Goal: Task Accomplishment & Management: Complete application form

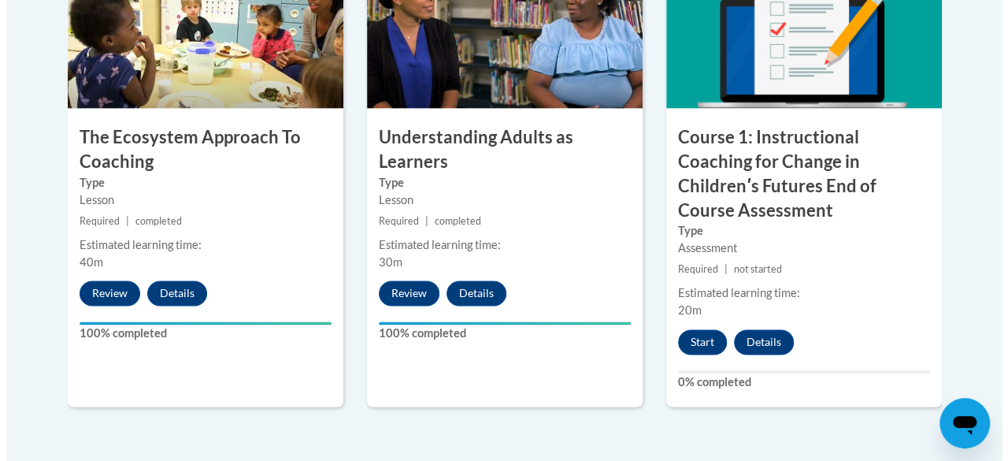
scroll to position [1107, 0]
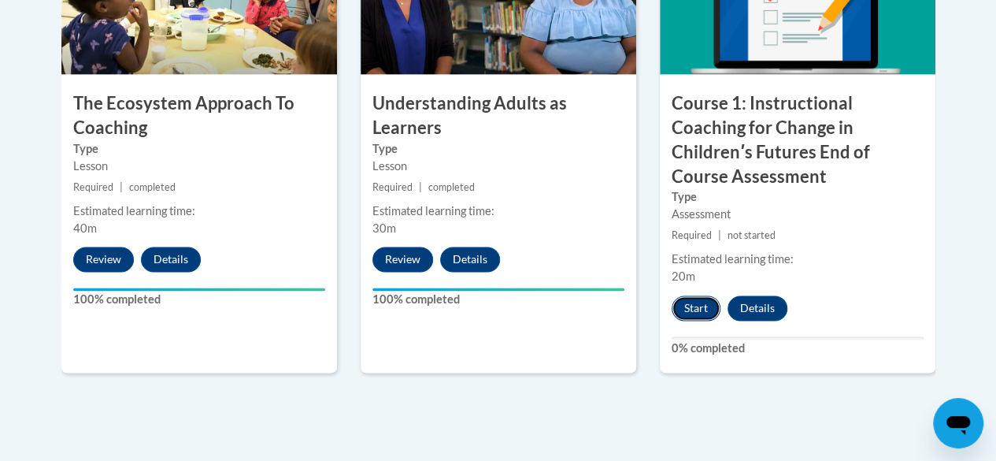
click at [699, 295] on button "Start" at bounding box center [696, 307] width 49 height 25
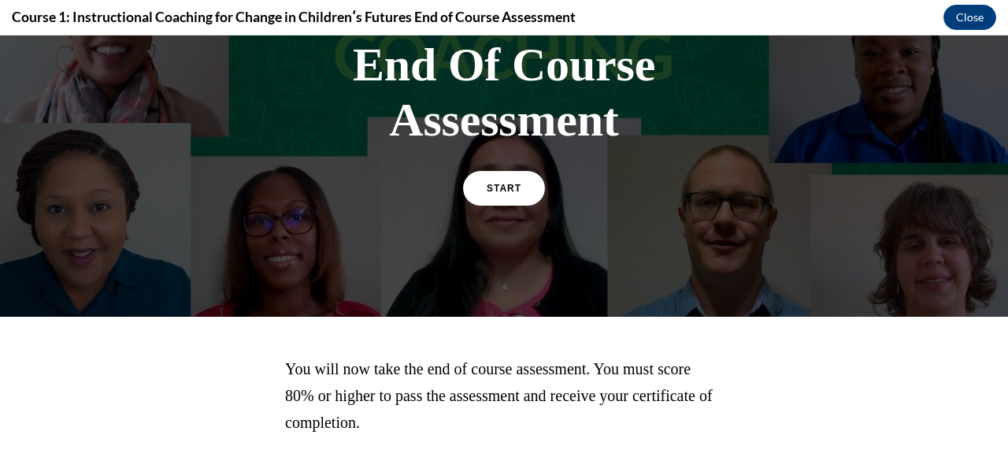
scroll to position [287, 0]
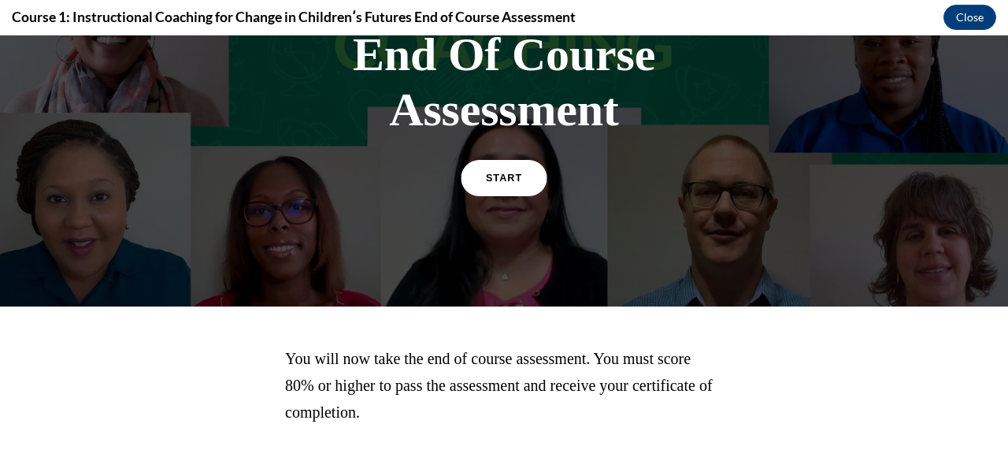
click at [492, 170] on link "START" at bounding box center [504, 178] width 86 height 36
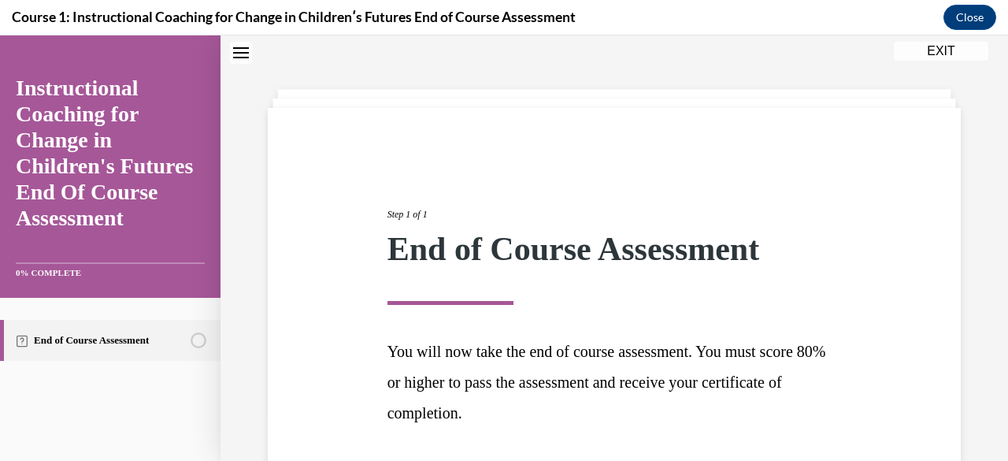
scroll to position [124, 0]
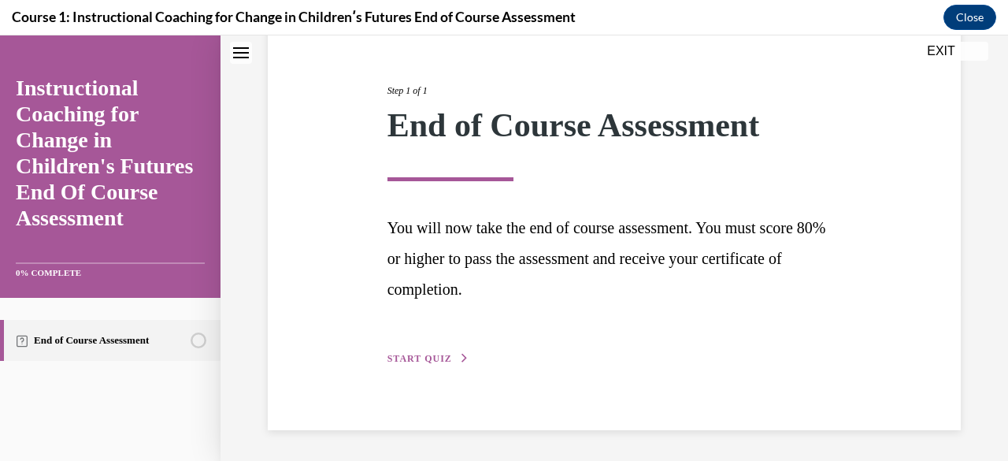
click at [438, 354] on span "START QUIZ" at bounding box center [419, 358] width 65 height 11
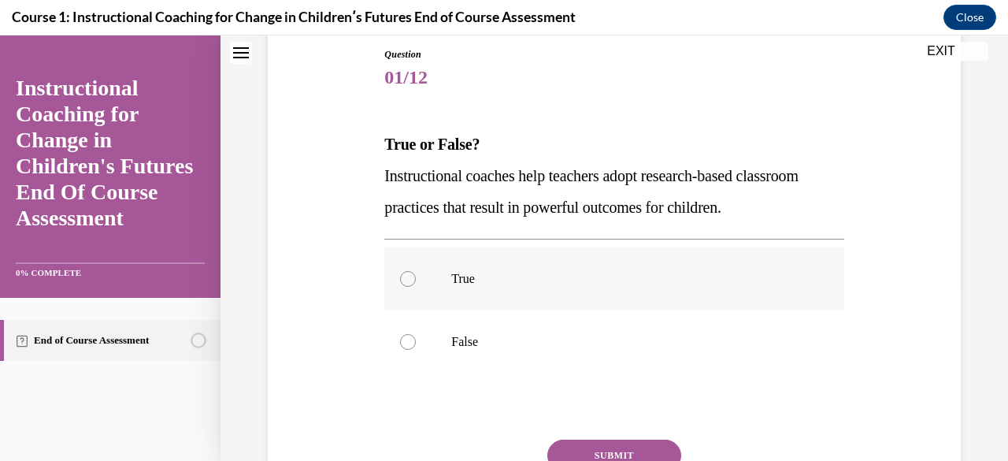
click at [440, 288] on label "True" at bounding box center [613, 278] width 459 height 63
click at [416, 287] on input "True" at bounding box center [408, 279] width 16 height 16
radio input "true"
click at [561, 449] on button "SUBMIT" at bounding box center [614, 455] width 134 height 32
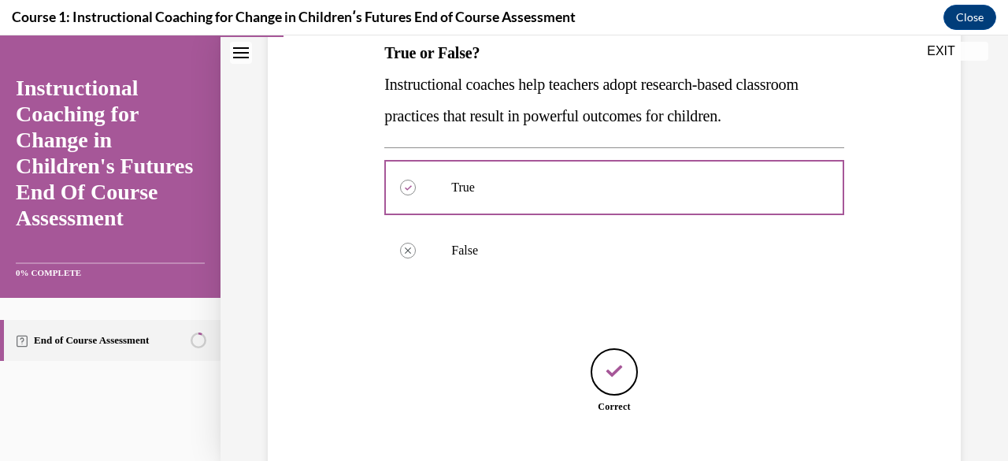
scroll to position [312, 0]
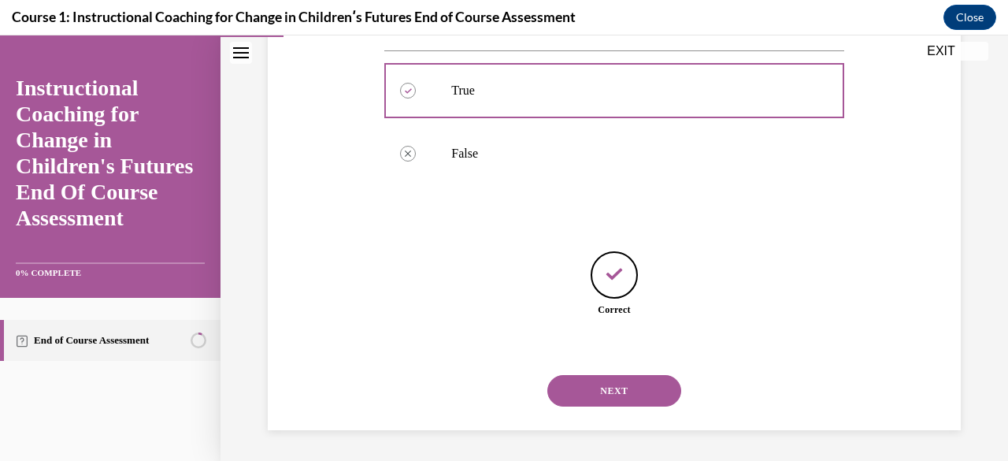
click at [575, 397] on button "NEXT" at bounding box center [614, 391] width 134 height 32
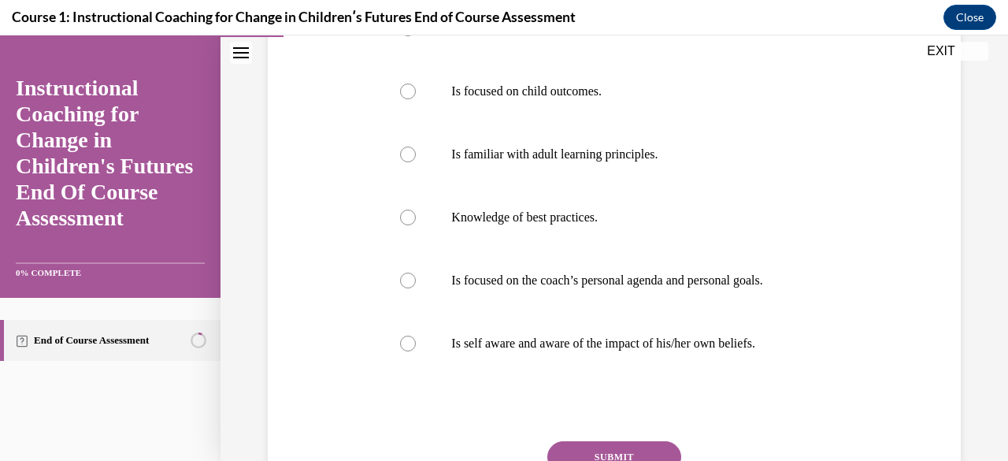
scroll to position [339, 0]
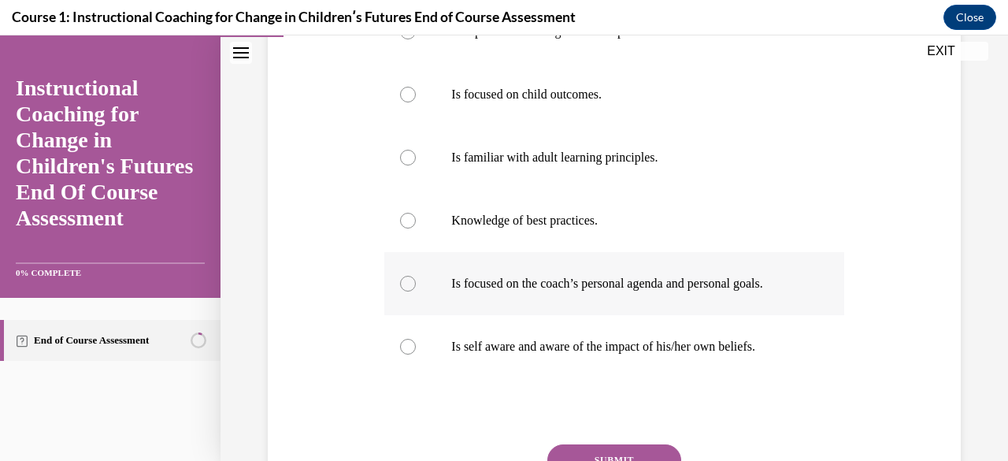
click at [743, 271] on label "Is focused on the coach’s personal agenda and personal goals." at bounding box center [613, 283] width 459 height 63
click at [416, 276] on input "Is focused on the coach’s personal agenda and personal goals." at bounding box center [408, 284] width 16 height 16
radio input "true"
click at [616, 446] on button "SUBMIT" at bounding box center [614, 460] width 134 height 32
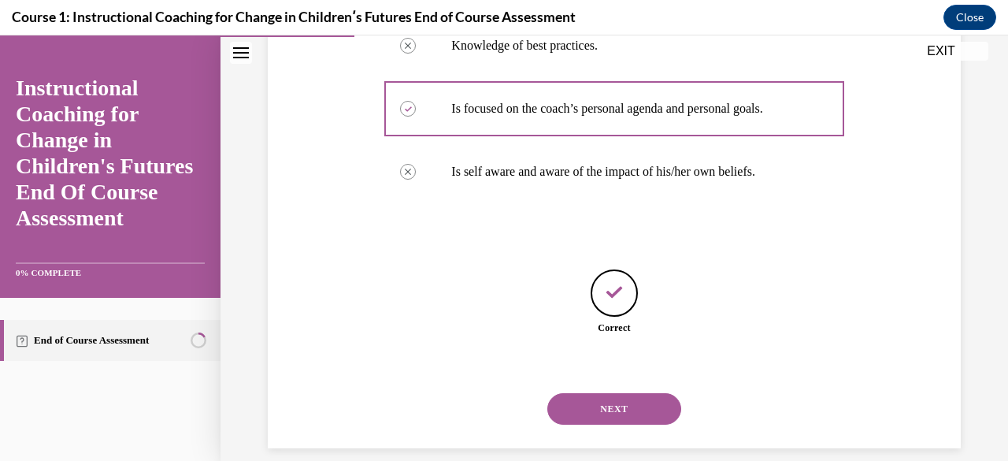
scroll to position [532, 0]
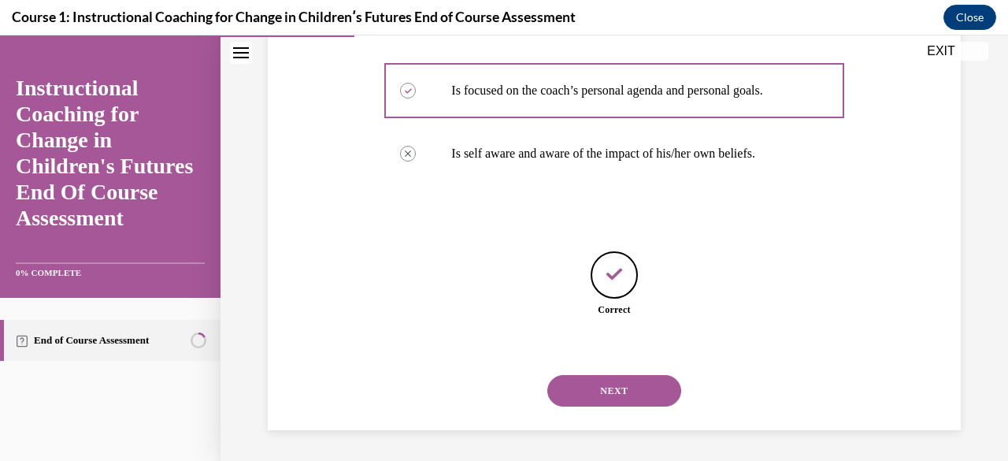
click at [624, 374] on div "NEXT" at bounding box center [613, 390] width 459 height 63
click at [623, 385] on button "NEXT" at bounding box center [614, 391] width 134 height 32
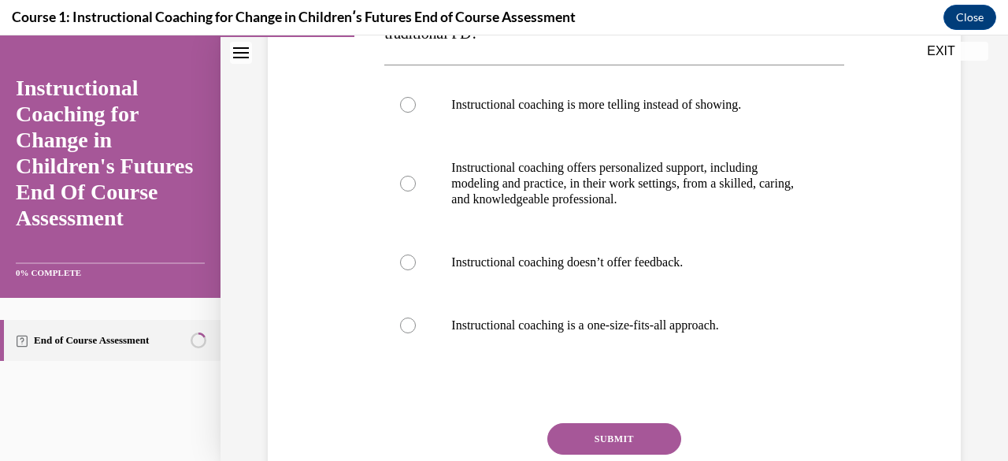
scroll to position [276, 0]
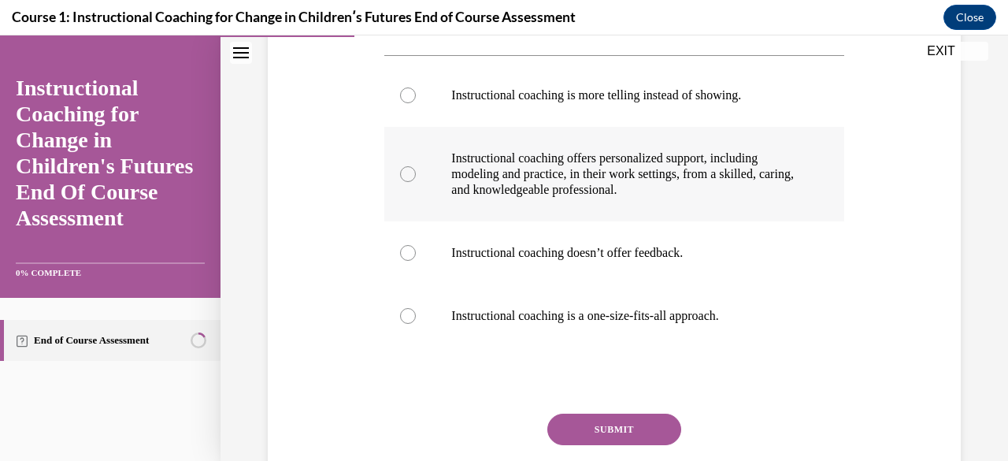
click at [619, 187] on p "Instructional coaching offers personalized support, including modeling and prac…" at bounding box center [627, 173] width 353 height 47
click at [416, 182] on input "Instructional coaching offers personalized support, including modeling and prac…" at bounding box center [408, 174] width 16 height 16
radio input "true"
click at [599, 432] on button "SUBMIT" at bounding box center [614, 429] width 134 height 32
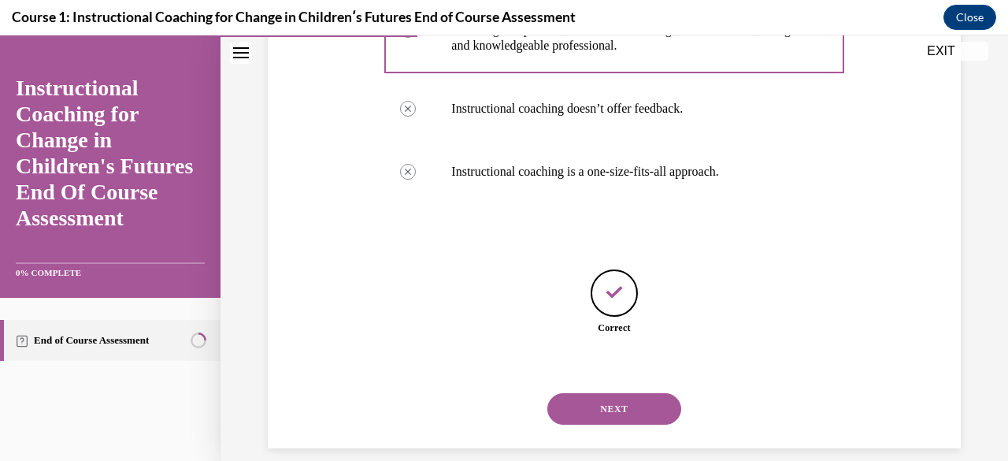
scroll to position [438, 0]
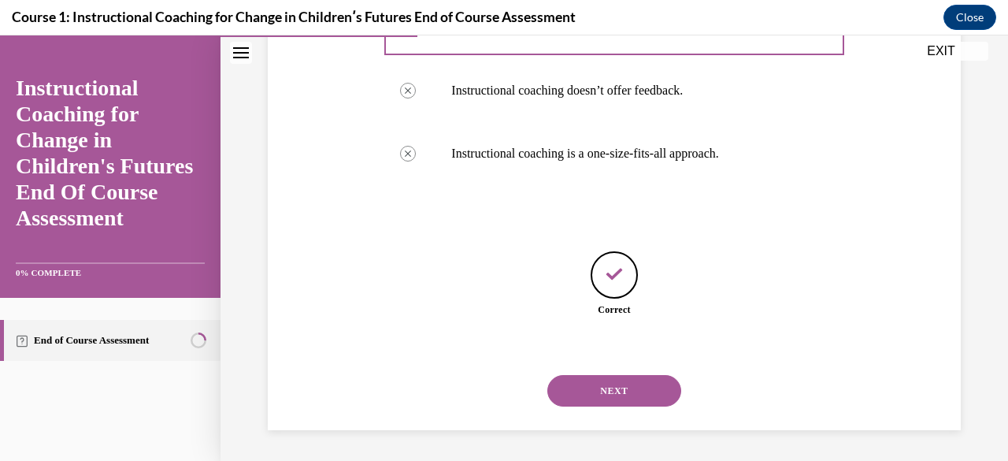
click at [605, 393] on button "NEXT" at bounding box center [614, 391] width 134 height 32
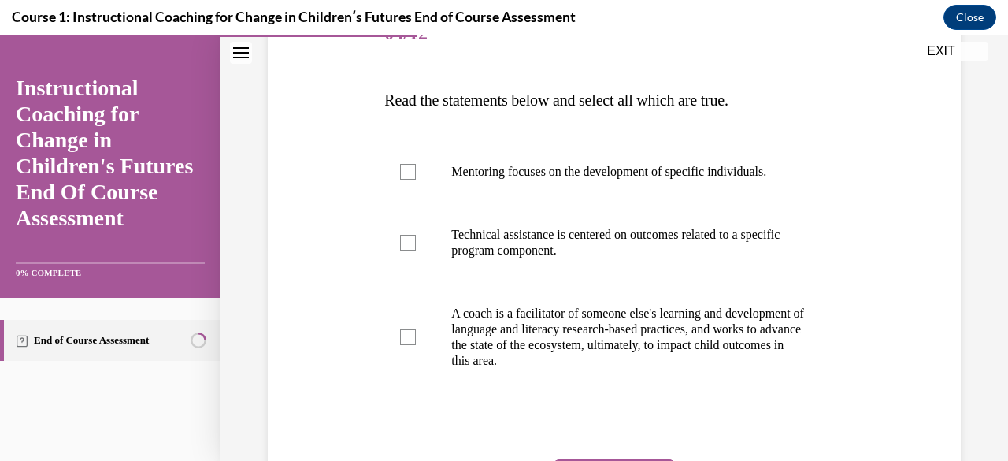
scroll to position [169, 0]
click at [414, 240] on label "Technical assistance is centered on outcomes related to a specific program comp…" at bounding box center [613, 241] width 459 height 79
click at [414, 240] on input "Technical assistance is centered on outcomes related to a specific program comp…" at bounding box center [408, 242] width 16 height 16
checkbox input "true"
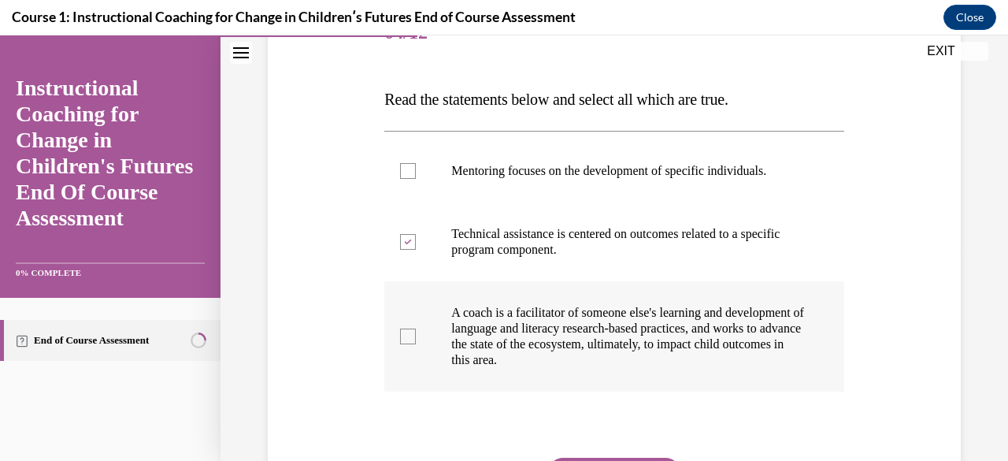
click at [407, 333] on div at bounding box center [408, 336] width 16 height 16
click at [407, 333] on input "A coach is a facilitator of someone else's learning and development of language…" at bounding box center [408, 336] width 16 height 16
checkbox input "true"
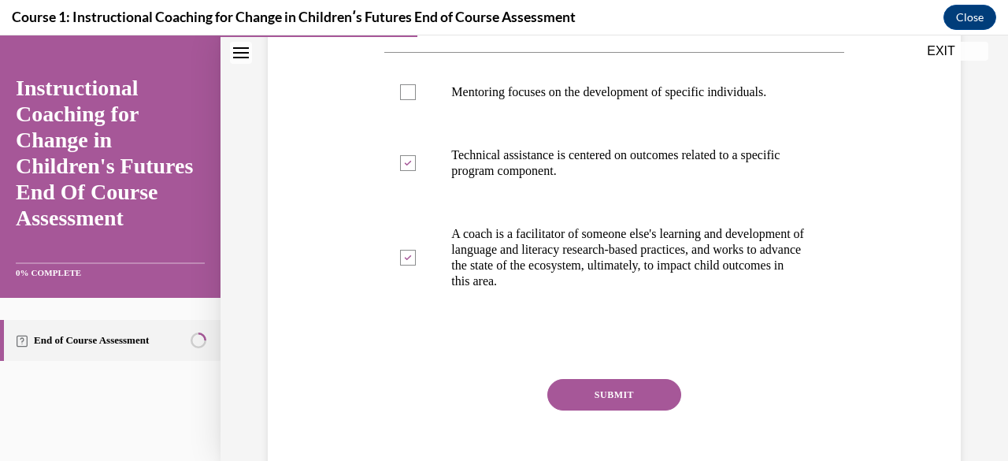
click at [647, 387] on button "SUBMIT" at bounding box center [614, 395] width 134 height 32
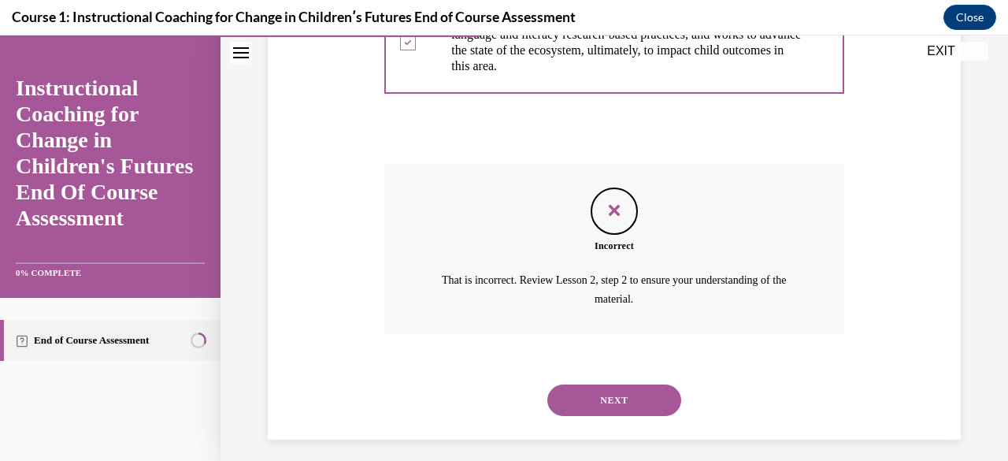
scroll to position [471, 0]
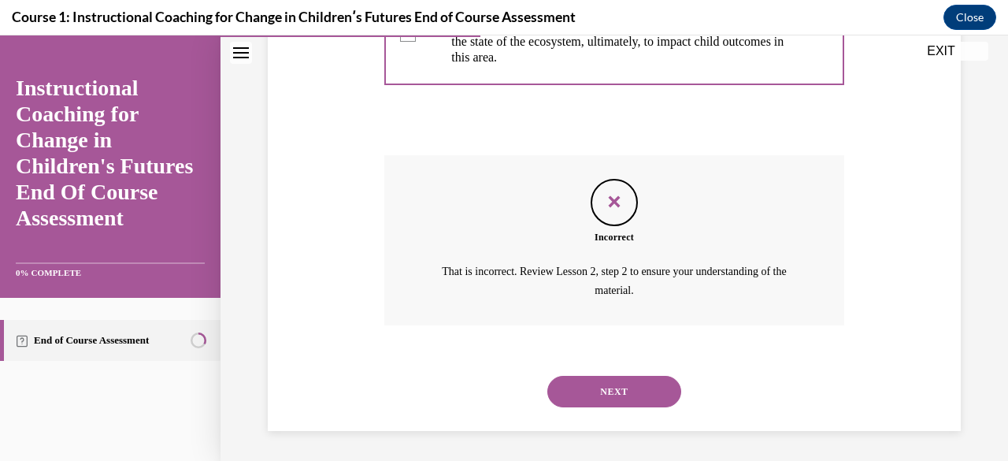
click at [606, 391] on button "NEXT" at bounding box center [614, 392] width 134 height 32
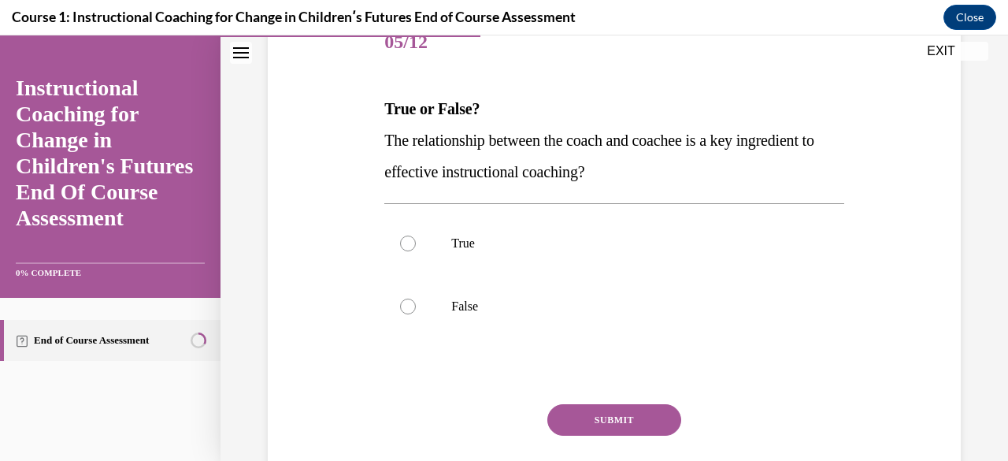
scroll to position [165, 0]
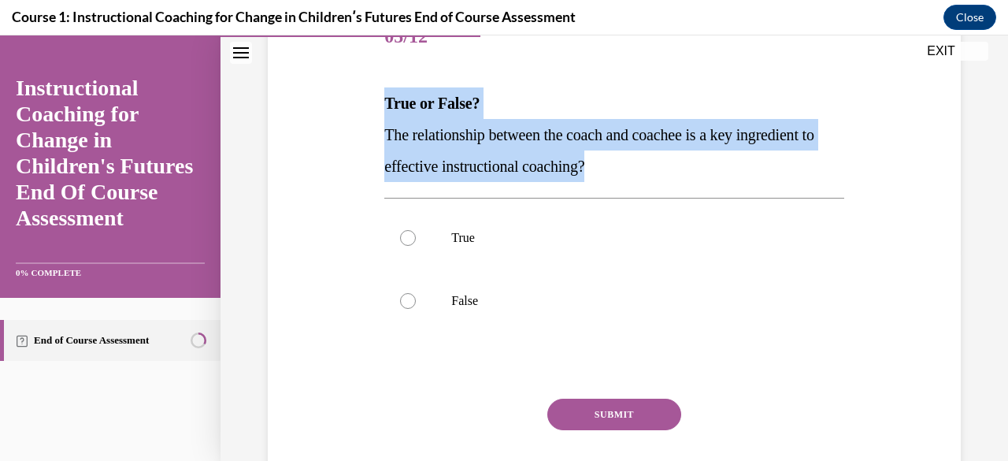
drag, startPoint x: 725, startPoint y: 172, endPoint x: 373, endPoint y: 95, distance: 359.6
click at [373, 95] on div "Question 05/12 True or False? The relationship between the coach and coachee is…" at bounding box center [614, 243] width 701 height 569
click at [406, 107] on strong "True or False?" at bounding box center [431, 103] width 95 height 17
drag, startPoint x: 386, startPoint y: 100, endPoint x: 711, endPoint y: 172, distance: 333.2
click at [711, 172] on div "True or False? The relationship between the coach and coachee is a key ingredie…" at bounding box center [613, 134] width 459 height 95
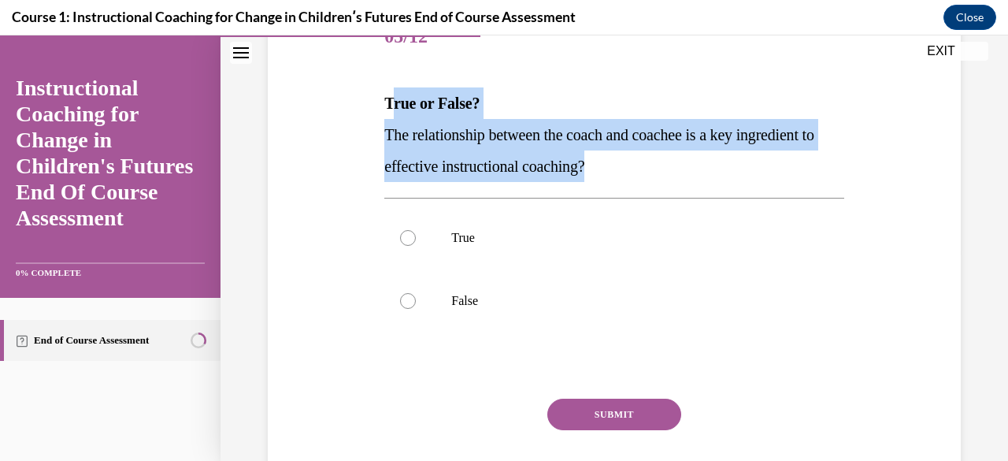
click at [711, 172] on p "The relationship between the coach and coachee is a key ingredient to effective…" at bounding box center [613, 150] width 459 height 63
drag, startPoint x: 560, startPoint y: 144, endPoint x: 387, endPoint y: 95, distance: 179.2
click at [387, 95] on div "True or False? The relationship between the coach and coachee is a key ingredie…" at bounding box center [613, 134] width 459 height 95
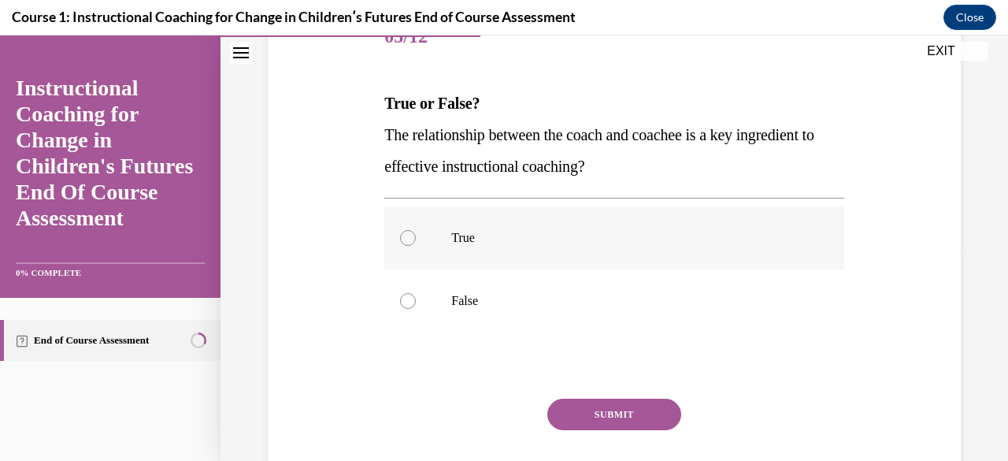
click at [507, 237] on p "True" at bounding box center [627, 238] width 353 height 16
click at [416, 237] on input "True" at bounding box center [408, 238] width 16 height 16
radio input "true"
click at [606, 428] on button "SUBMIT" at bounding box center [614, 414] width 134 height 32
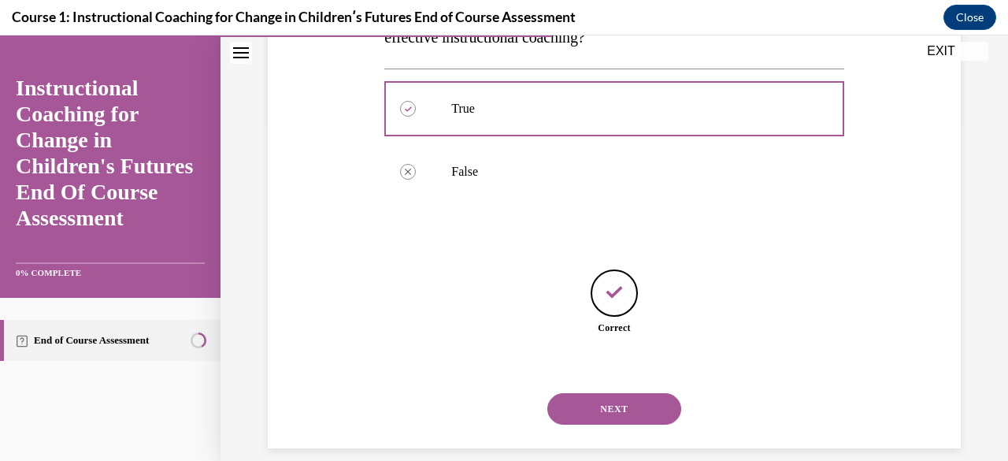
scroll to position [312, 0]
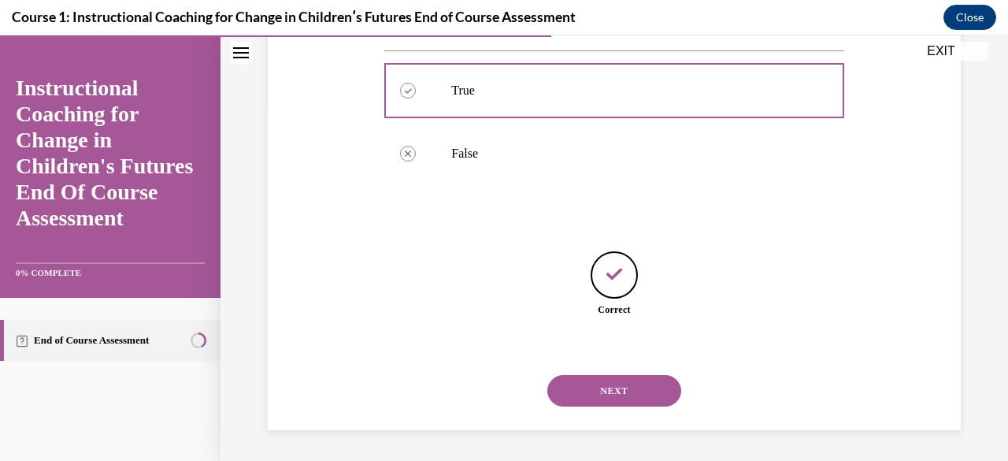
click at [647, 396] on button "NEXT" at bounding box center [614, 391] width 134 height 32
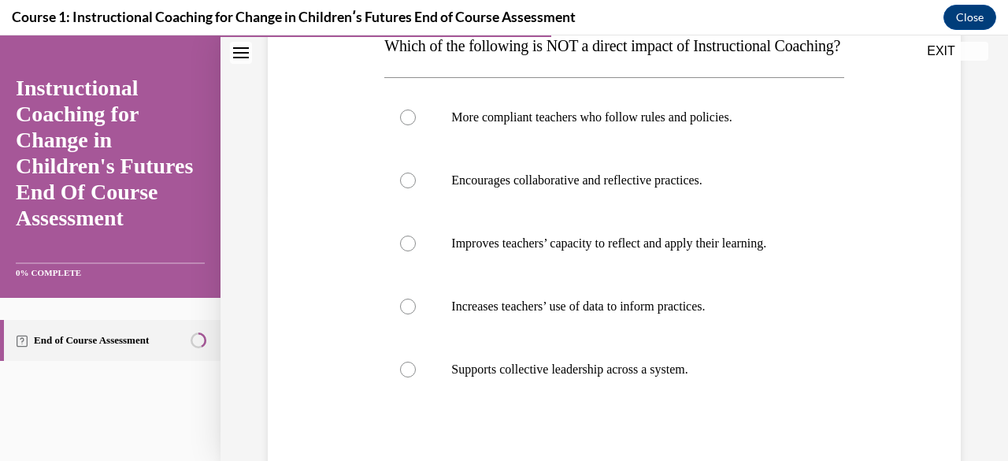
scroll to position [221, 0]
click at [720, 127] on p "More compliant teachers who follow rules and policies." at bounding box center [627, 119] width 353 height 16
click at [416, 127] on input "More compliant teachers who follow rules and policies." at bounding box center [408, 119] width 16 height 16
radio input "true"
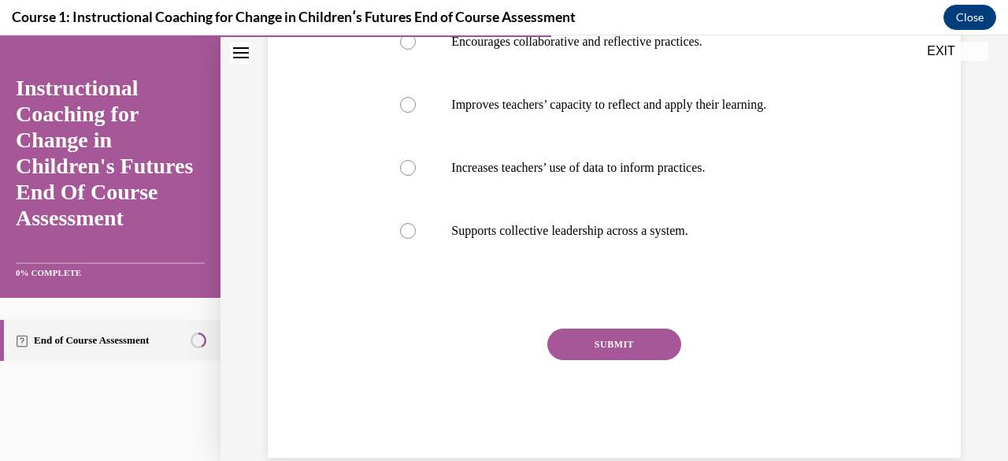
click at [615, 360] on button "SUBMIT" at bounding box center [614, 344] width 134 height 32
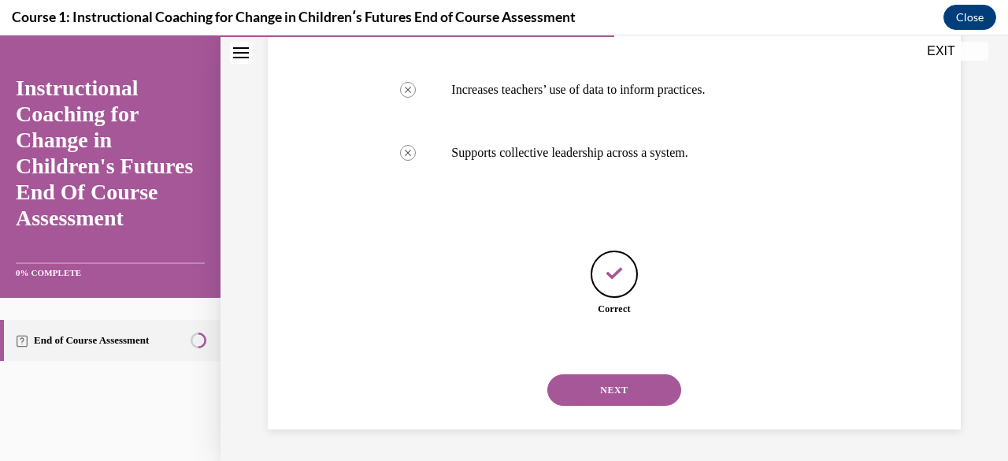
scroll to position [469, 0]
click at [594, 401] on button "NEXT" at bounding box center [614, 390] width 134 height 32
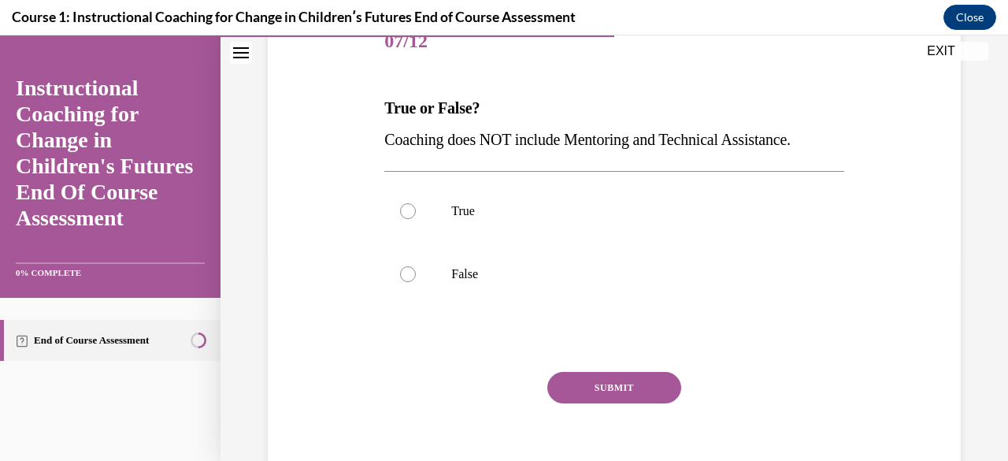
scroll to position [159, 0]
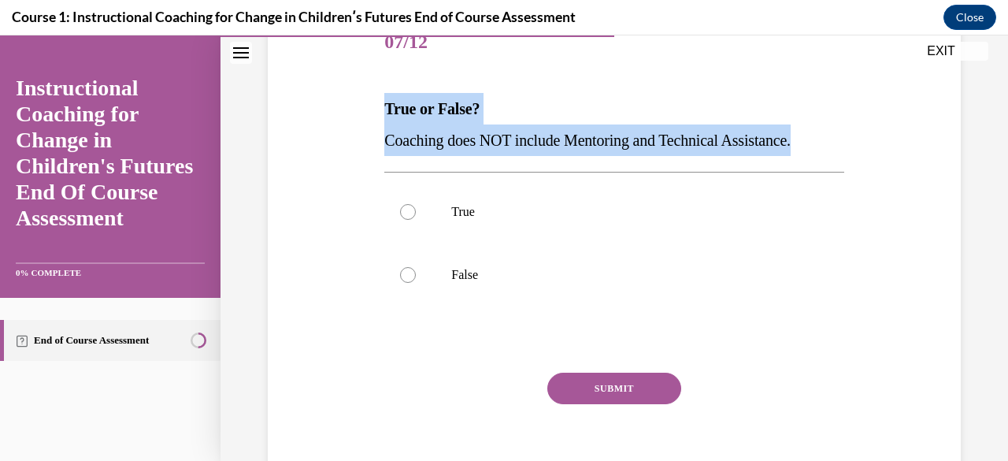
drag, startPoint x: 876, startPoint y: 136, endPoint x: 354, endPoint y: 108, distance: 522.9
click at [354, 108] on div "Question 07/12 True or False? Coaching does NOT include Mentoring and Technical…" at bounding box center [614, 233] width 701 height 537
copy div "True or False? Coaching does NOT include Mentoring and Technical Assistance."
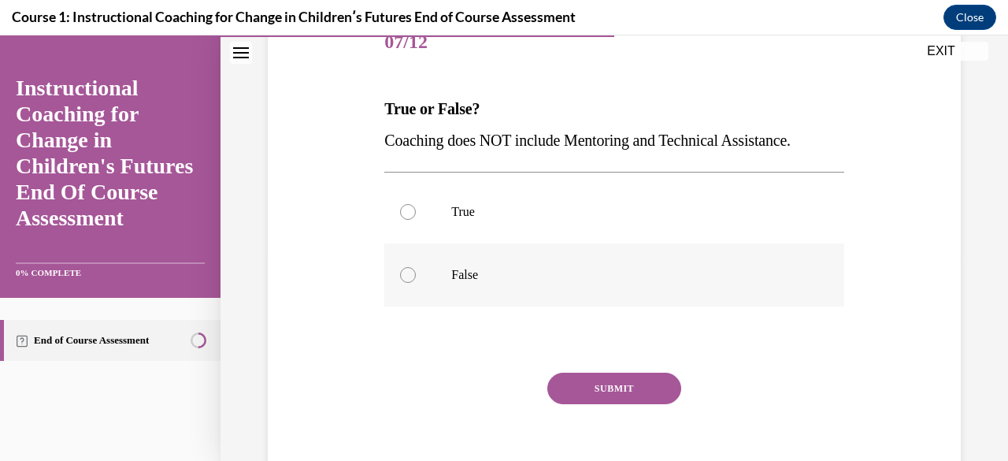
click at [524, 272] on p "False" at bounding box center [627, 275] width 353 height 16
click at [416, 272] on input "False" at bounding box center [408, 275] width 16 height 16
radio input "true"
click at [610, 398] on button "SUBMIT" at bounding box center [614, 389] width 134 height 32
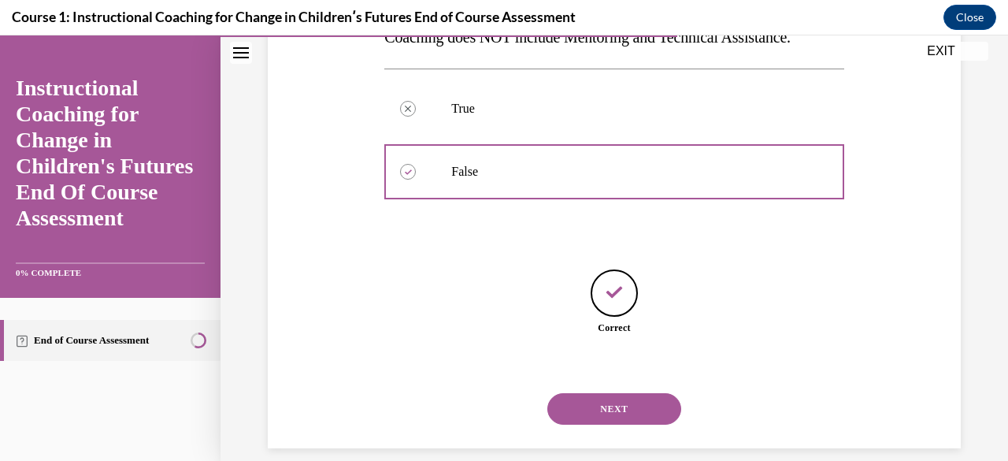
scroll to position [280, 0]
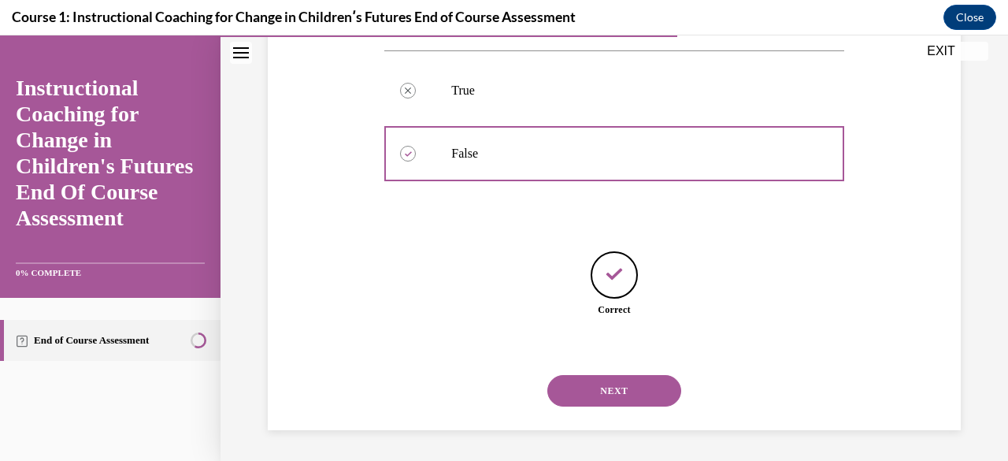
click at [628, 402] on button "NEXT" at bounding box center [614, 391] width 134 height 32
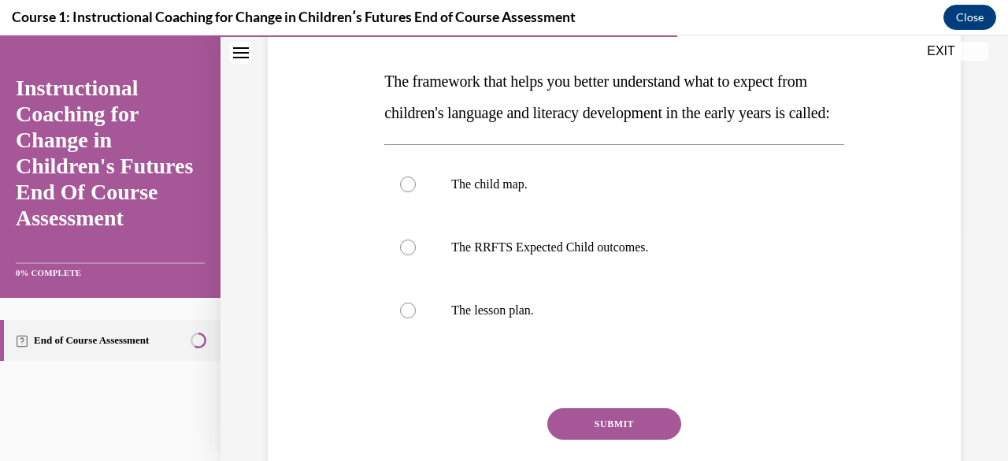
scroll to position [190, 0]
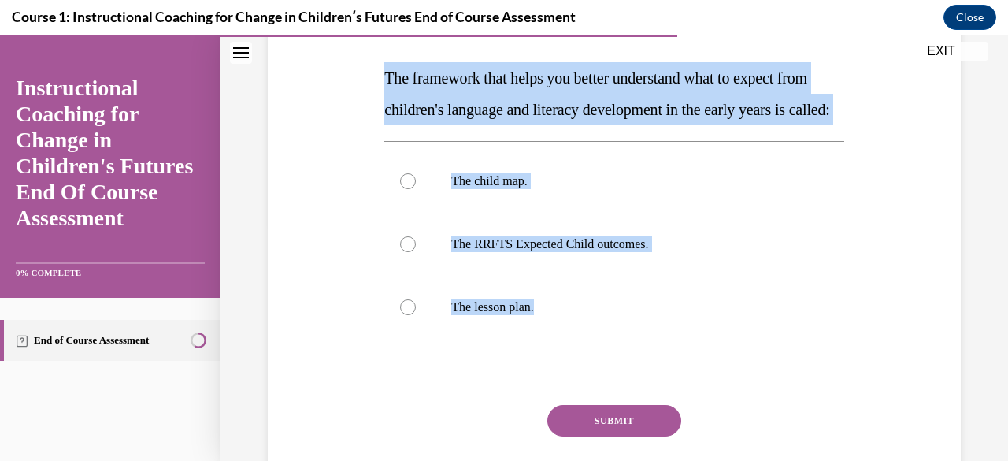
drag, startPoint x: 521, startPoint y: 379, endPoint x: 360, endPoint y: 80, distance: 339.0
click at [360, 80] on div "Question 08/12 The framework that helps you better understand what to expect fr…" at bounding box center [614, 234] width 701 height 600
copy div "The framework that helps you better understand what to expect from children's l…"
click at [408, 252] on div at bounding box center [408, 244] width 16 height 16
click at [408, 252] on input "The RRFTS Expected Child outcomes." at bounding box center [408, 244] width 16 height 16
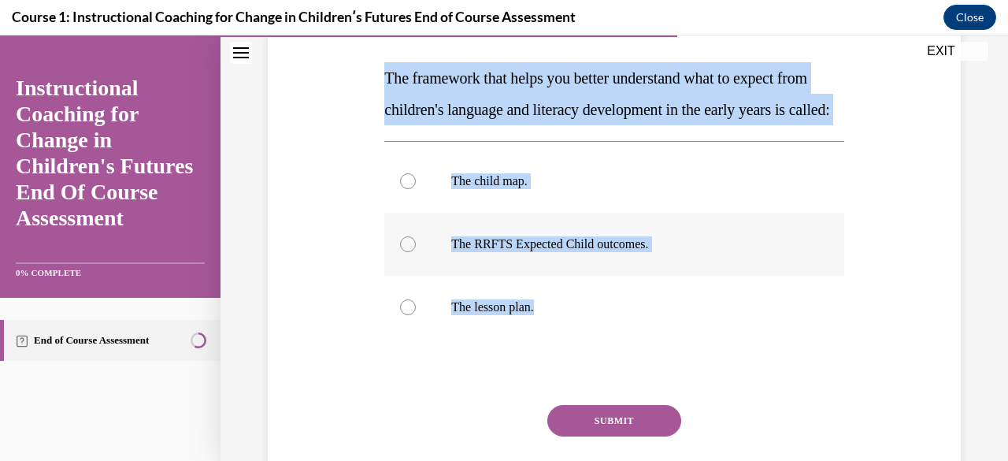
radio input "true"
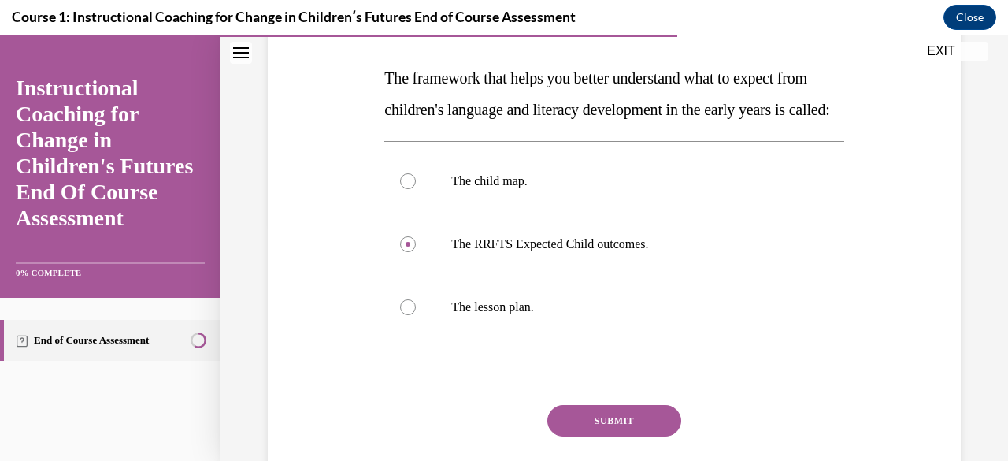
click at [591, 436] on button "SUBMIT" at bounding box center [614, 421] width 134 height 32
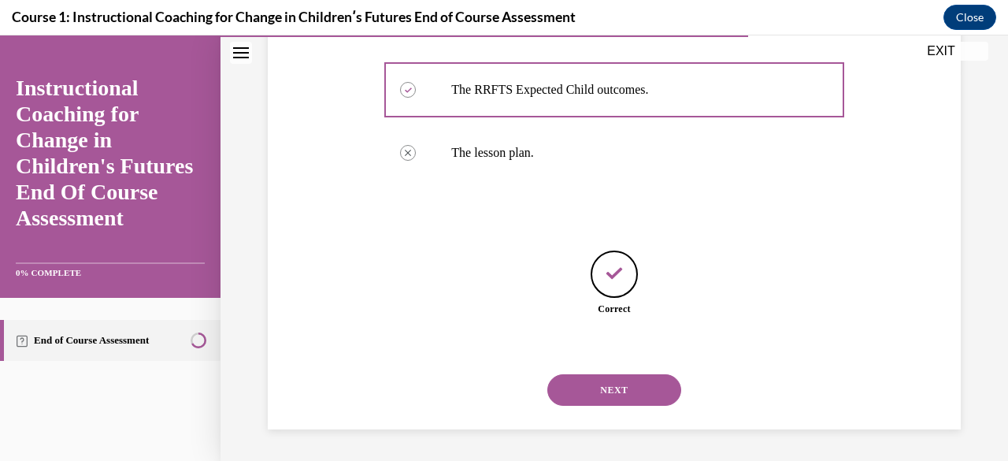
scroll to position [375, 0]
click at [605, 402] on button "NEXT" at bounding box center [614, 390] width 134 height 32
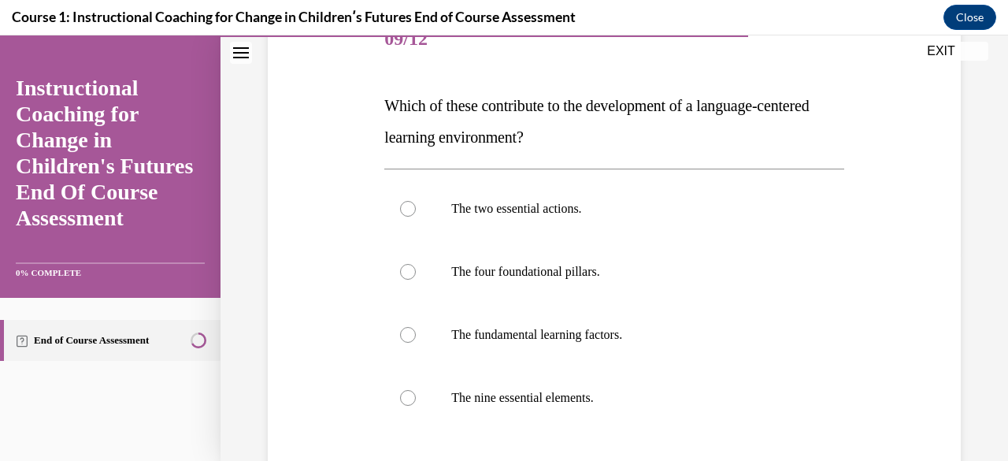
scroll to position [169, 0]
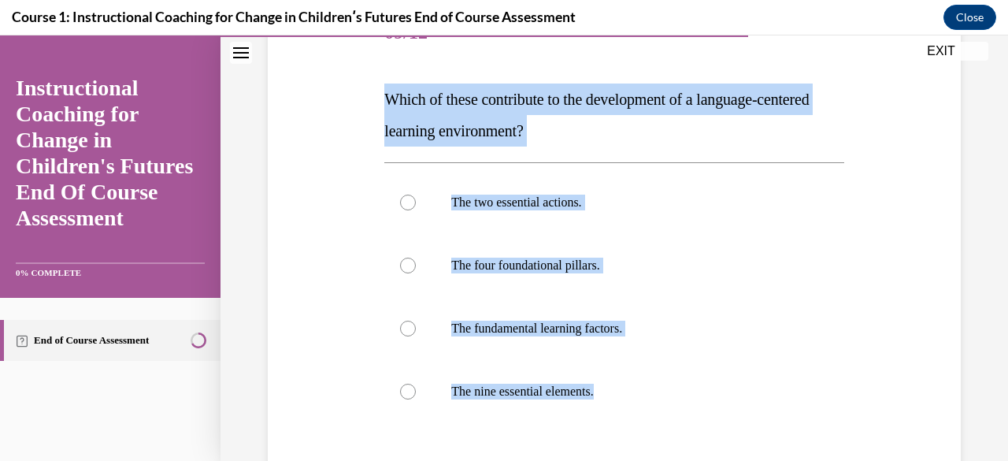
drag, startPoint x: 756, startPoint y: 434, endPoint x: 387, endPoint y: 99, distance: 497.9
click at [387, 99] on div "Question 09/12 Which of these contribute to the development of a language-cente…" at bounding box center [613, 310] width 459 height 616
copy div "Which of these contribute to the development of a language-centered learning en…"
click at [389, 272] on label "The four foundational pillars." at bounding box center [613, 265] width 459 height 63
click at [400, 272] on input "The four foundational pillars." at bounding box center [408, 266] width 16 height 16
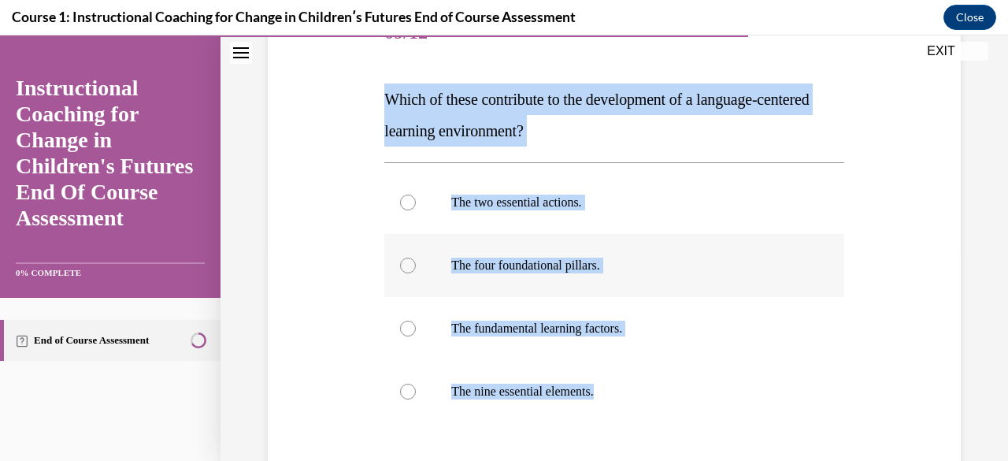
radio input "true"
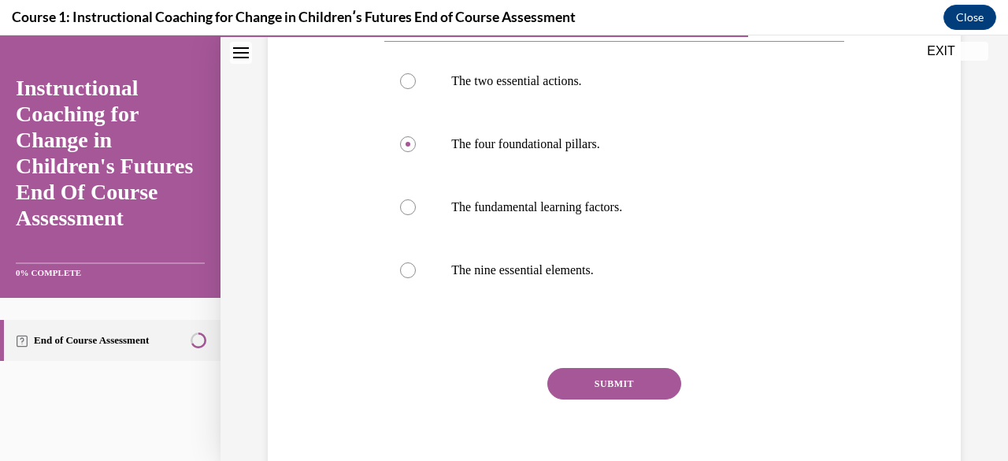
click at [625, 395] on button "SUBMIT" at bounding box center [614, 384] width 134 height 32
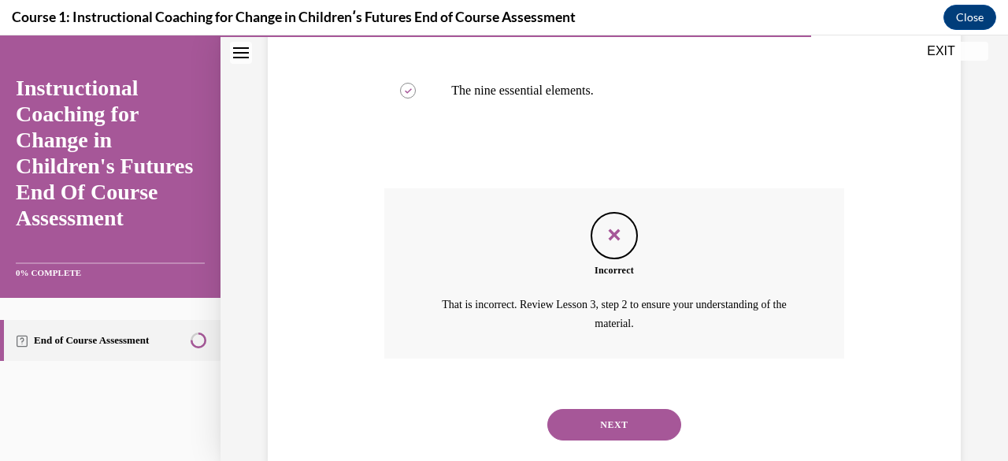
scroll to position [502, 0]
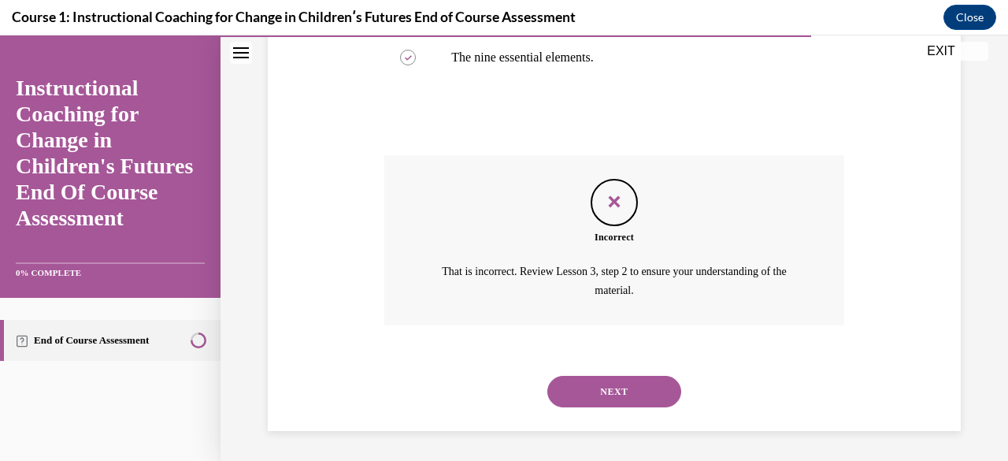
click at [621, 379] on button "NEXT" at bounding box center [614, 392] width 134 height 32
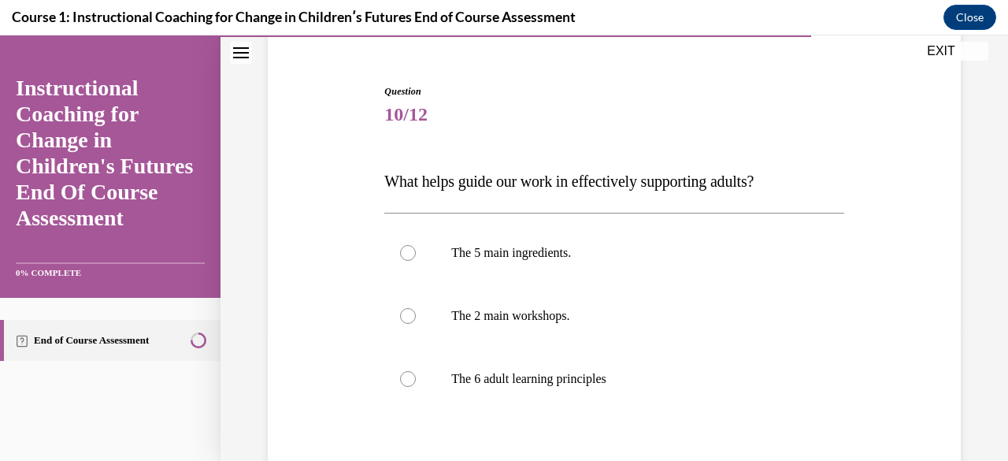
scroll to position [93, 0]
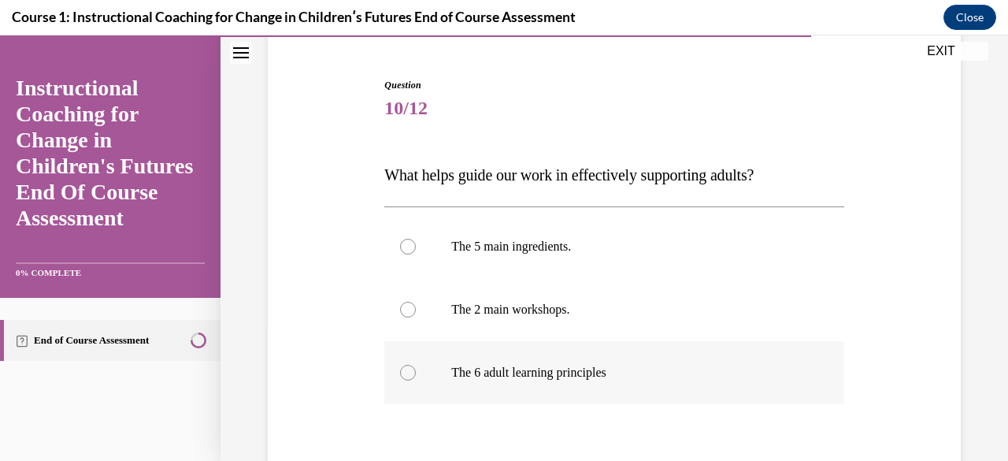
click at [599, 369] on p "The 6 adult learning principles" at bounding box center [627, 373] width 353 height 16
click at [416, 369] on input "The 6 adult learning principles" at bounding box center [408, 373] width 16 height 16
radio input "true"
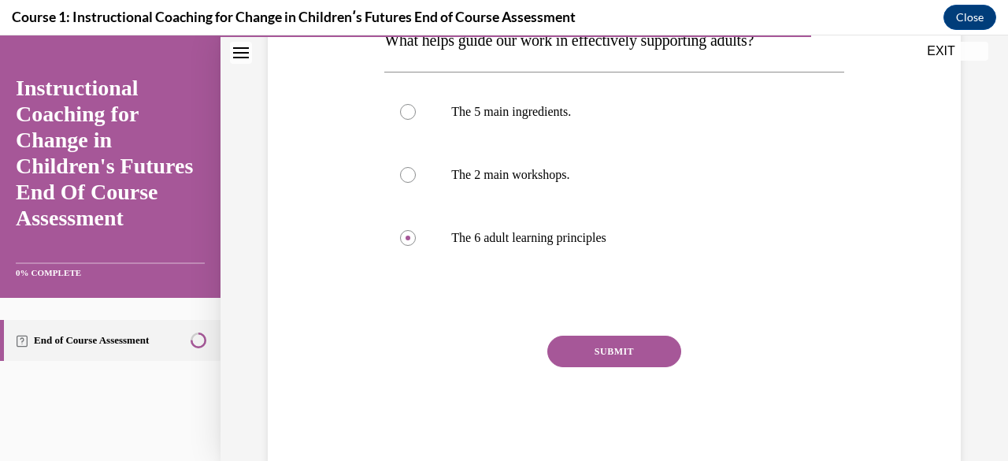
click at [594, 354] on button "SUBMIT" at bounding box center [614, 351] width 134 height 32
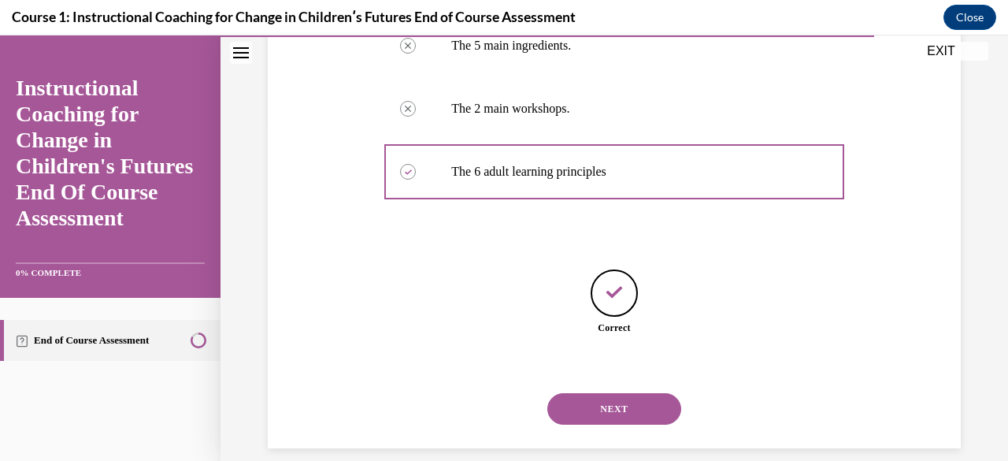
scroll to position [312, 0]
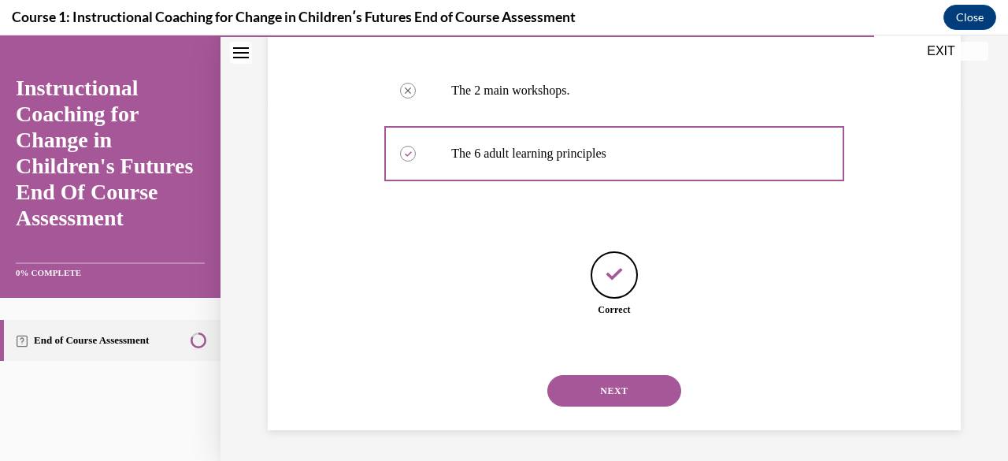
click at [627, 395] on button "NEXT" at bounding box center [614, 391] width 134 height 32
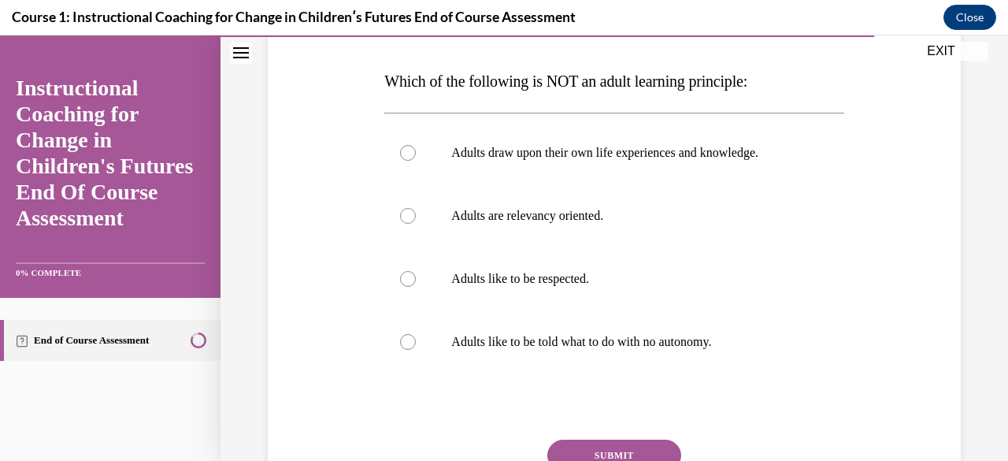
scroll to position [178, 0]
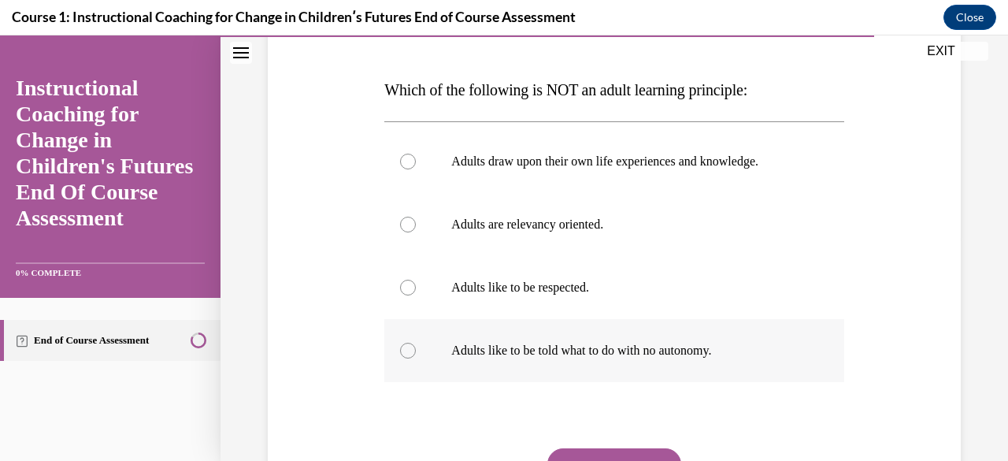
click at [654, 347] on p "Adults like to be told what to do with no autonomy." at bounding box center [627, 351] width 353 height 16
click at [416, 347] on input "Adults like to be told what to do with no autonomy." at bounding box center [408, 351] width 16 height 16
radio input "true"
click at [628, 456] on button "SUBMIT" at bounding box center [614, 464] width 134 height 32
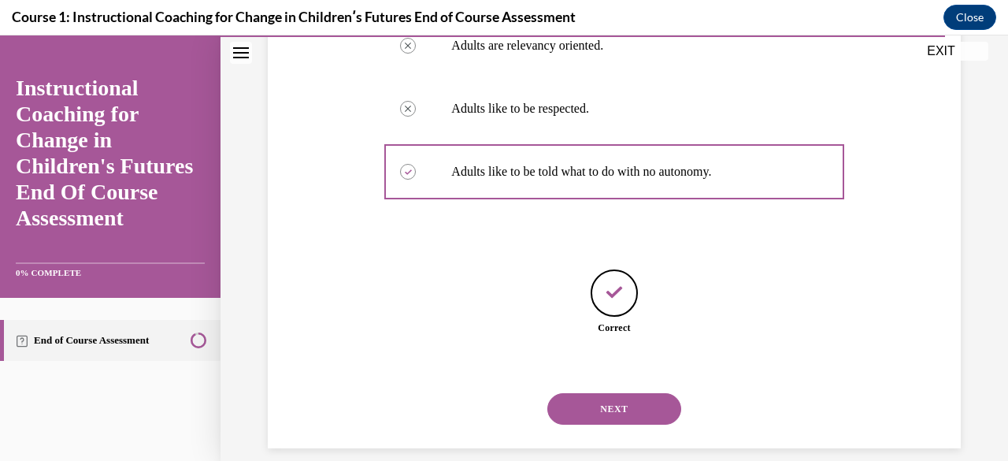
scroll to position [375, 0]
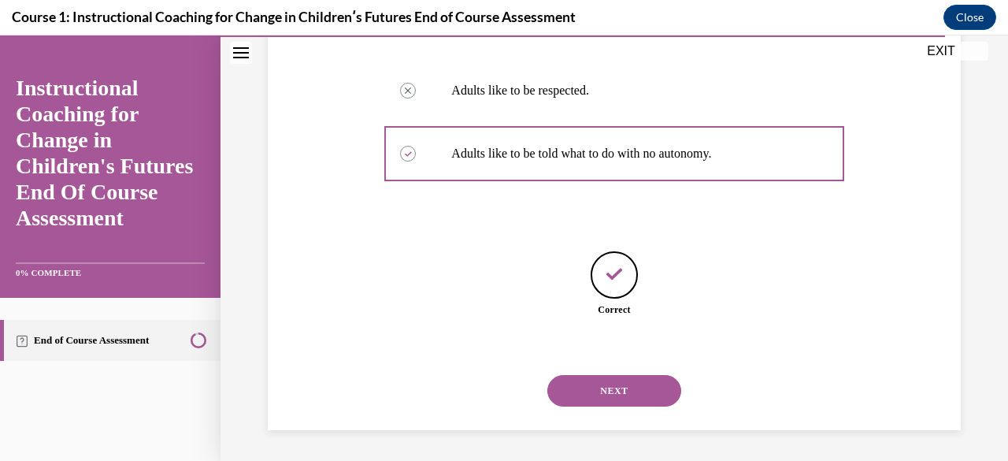
click at [654, 390] on button "NEXT" at bounding box center [614, 391] width 134 height 32
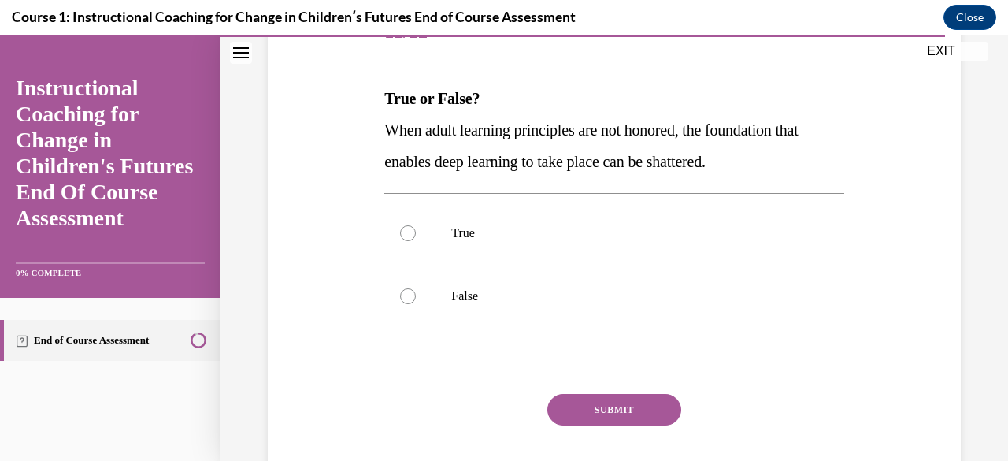
scroll to position [170, 0]
click at [466, 206] on label "True" at bounding box center [613, 232] width 459 height 63
click at [416, 224] on input "True" at bounding box center [408, 232] width 16 height 16
radio input "true"
click at [601, 399] on button "SUBMIT" at bounding box center [614, 409] width 134 height 32
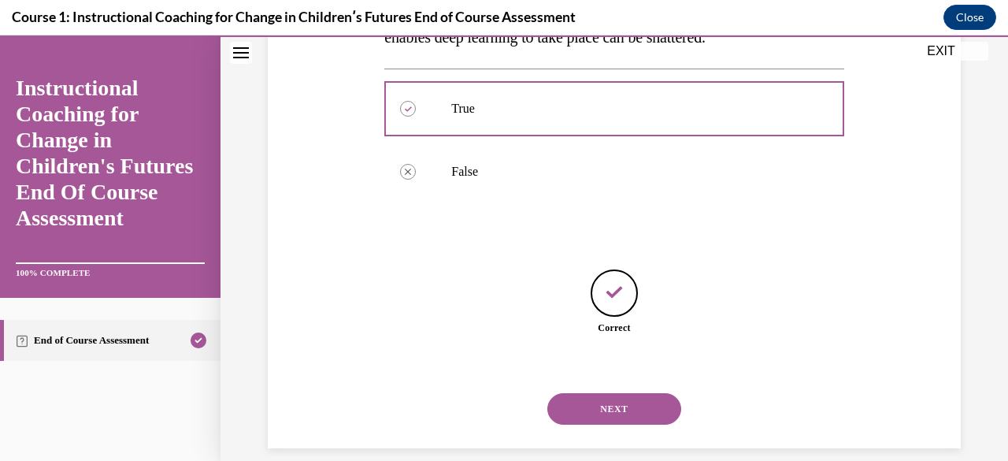
scroll to position [312, 0]
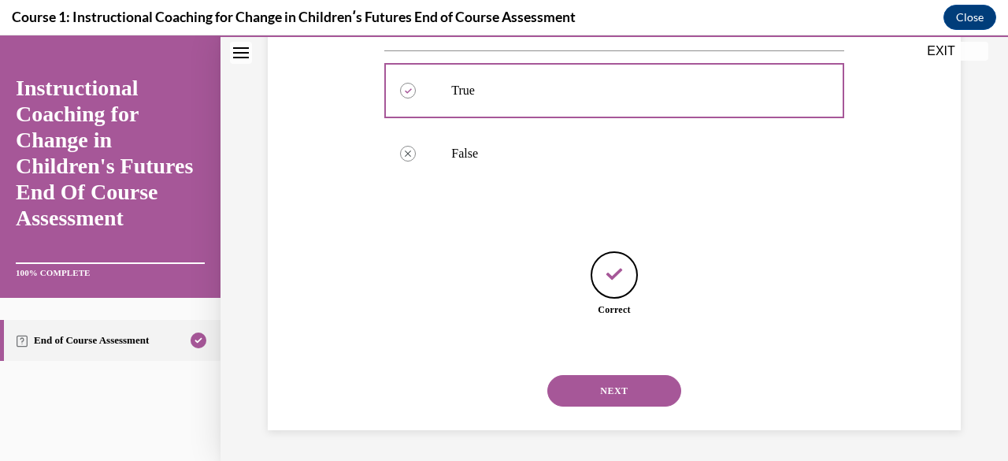
click at [610, 386] on button "NEXT" at bounding box center [614, 391] width 134 height 32
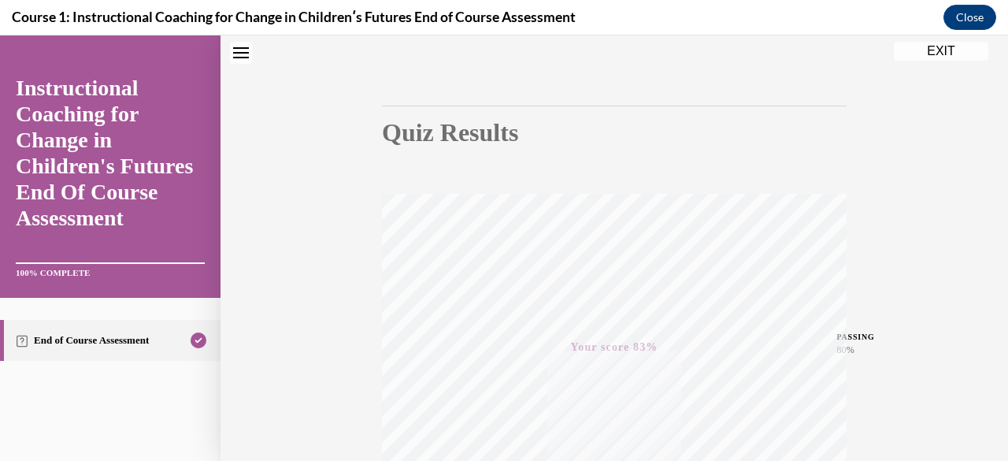
scroll to position [0, 0]
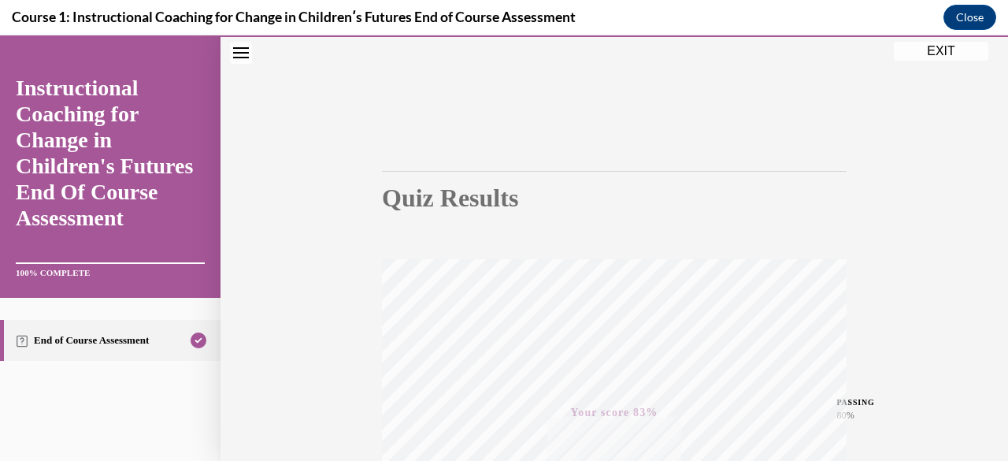
click at [939, 54] on button "EXIT" at bounding box center [941, 51] width 95 height 19
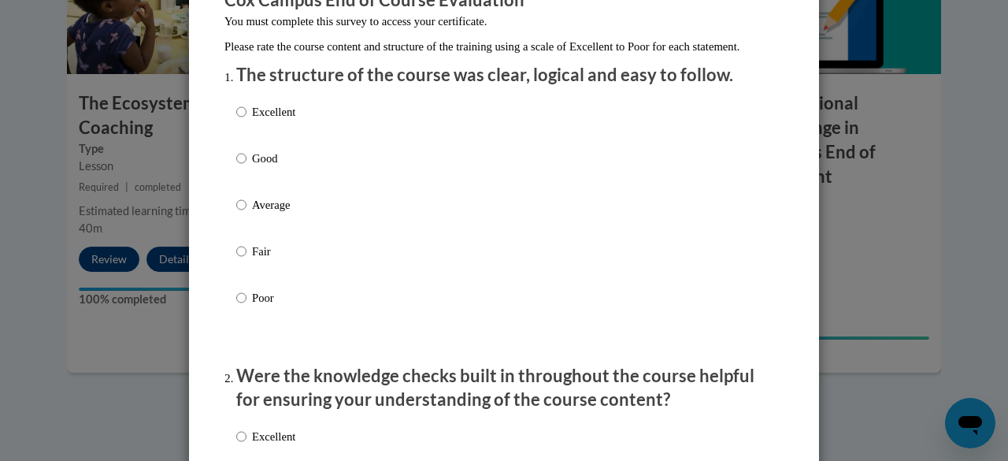
scroll to position [161, 0]
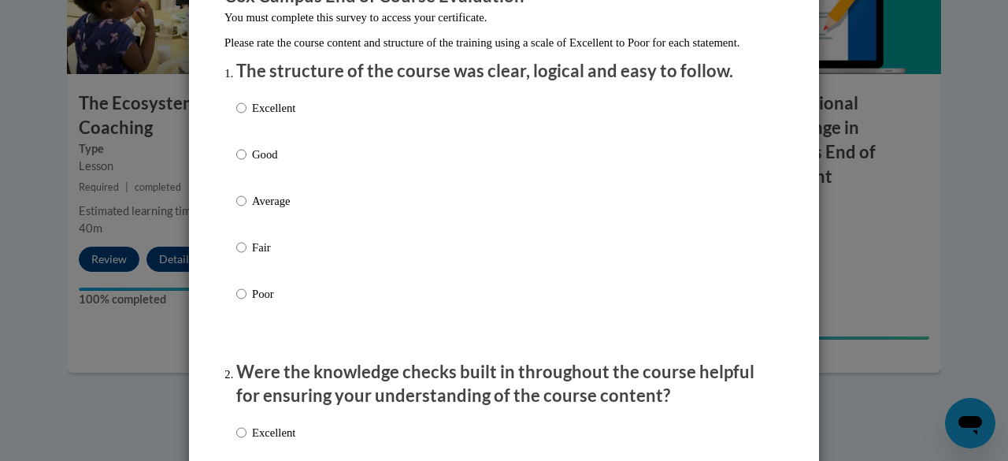
click at [248, 226] on label "Average" at bounding box center [265, 213] width 59 height 43
click at [246, 209] on input "Average" at bounding box center [241, 200] width 10 height 17
radio input "true"
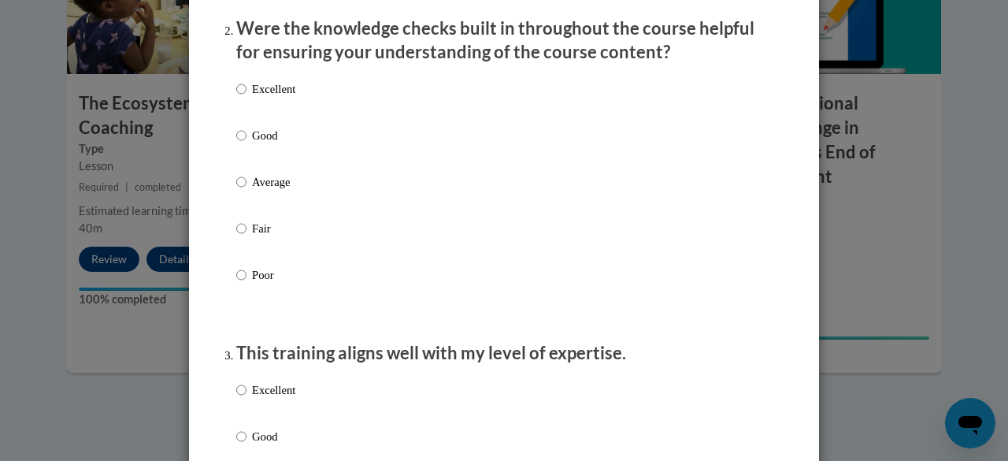
scroll to position [501, 0]
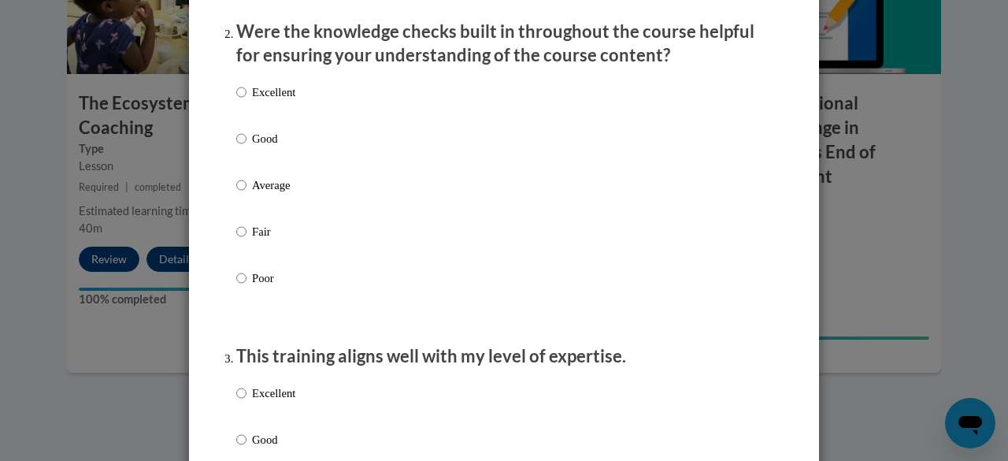
click at [299, 213] on div "Excellent Good Average Fair Poor" at bounding box center [504, 204] width 536 height 257
click at [279, 189] on div "Excellent Good Average Fair Poor" at bounding box center [265, 198] width 59 height 244
click at [280, 194] on p "Average" at bounding box center [273, 184] width 43 height 17
click at [246, 194] on input "Average" at bounding box center [241, 184] width 10 height 17
radio input "true"
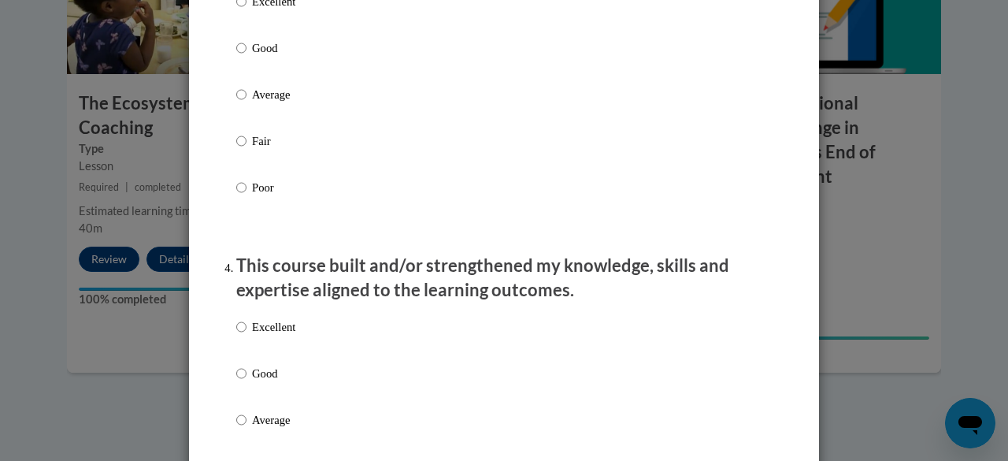
scroll to position [880, 0]
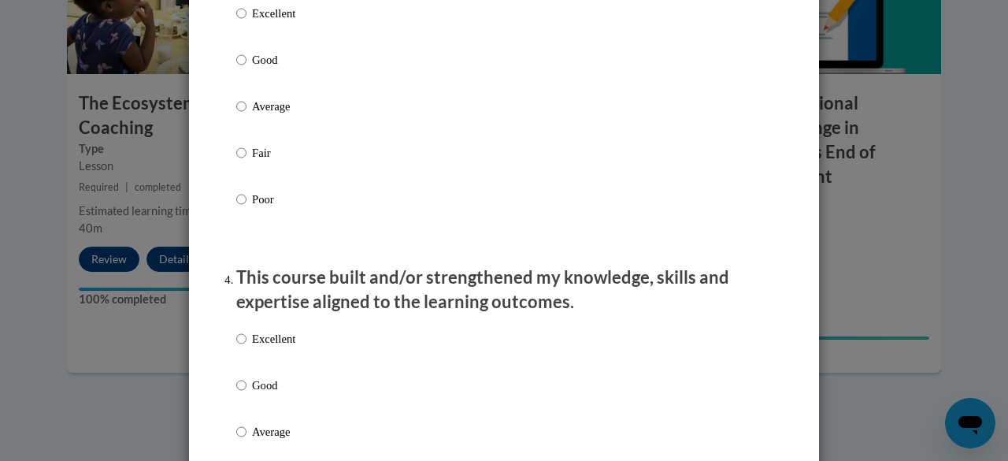
click at [447, 122] on div "Excellent Good Average Fair Poor" at bounding box center [504, 125] width 536 height 257
click at [260, 115] on p "Average" at bounding box center [273, 106] width 43 height 17
click at [246, 115] on input "Average" at bounding box center [241, 106] width 10 height 17
radio input "true"
click at [253, 394] on p "Good" at bounding box center [273, 384] width 43 height 17
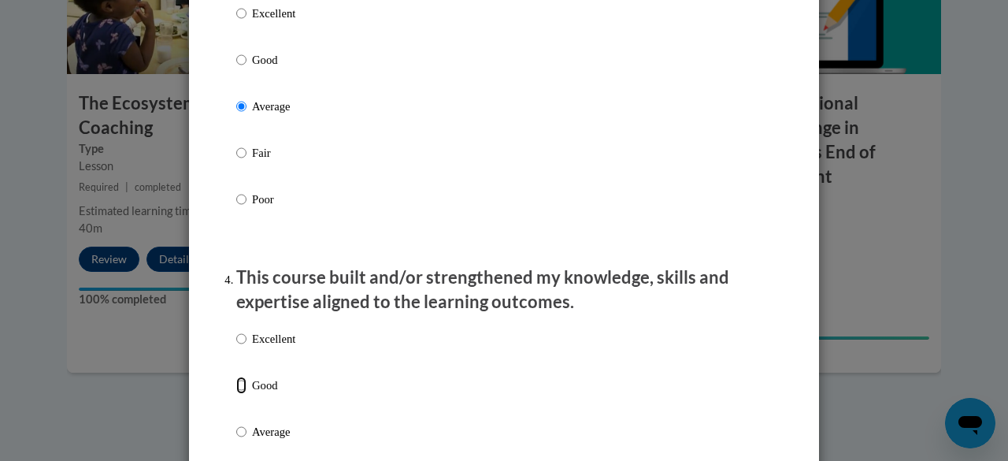
click at [246, 394] on input "Good" at bounding box center [241, 384] width 10 height 17
radio input "true"
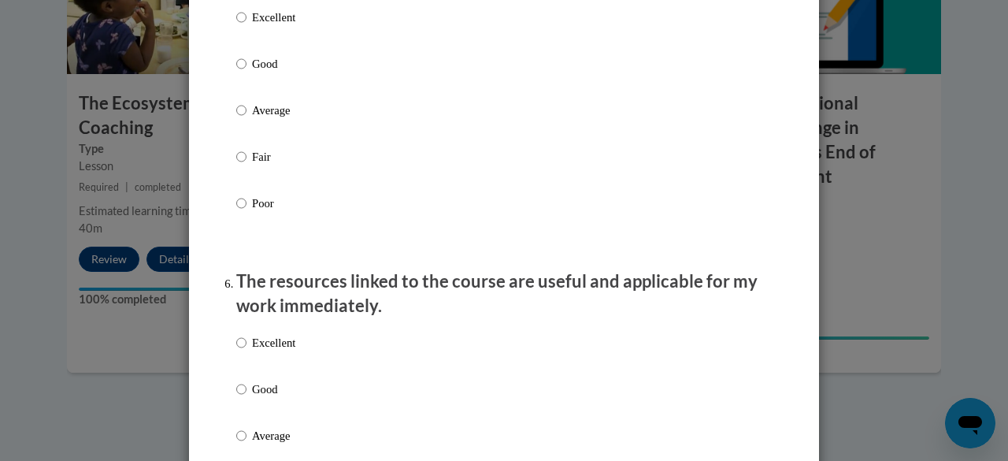
scroll to position [1550, 0]
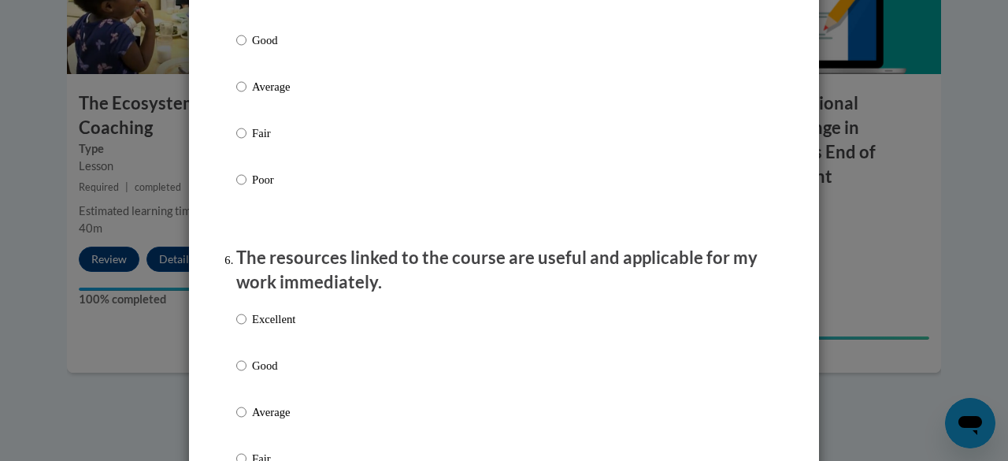
click at [269, 95] on p "Average" at bounding box center [273, 86] width 43 height 17
click at [246, 95] on input "Average" at bounding box center [241, 86] width 10 height 17
radio input "true"
click at [254, 374] on p "Good" at bounding box center [273, 365] width 43 height 17
click at [246, 374] on input "Good" at bounding box center [241, 365] width 10 height 17
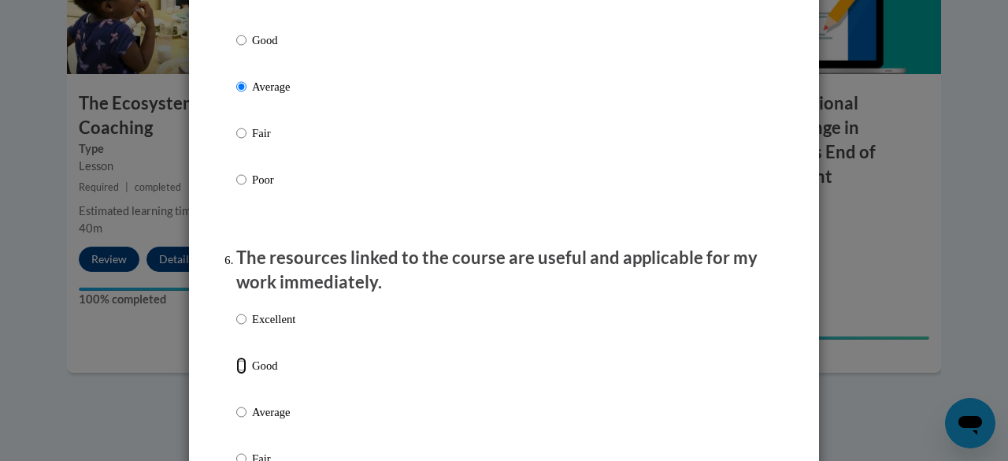
radio input "true"
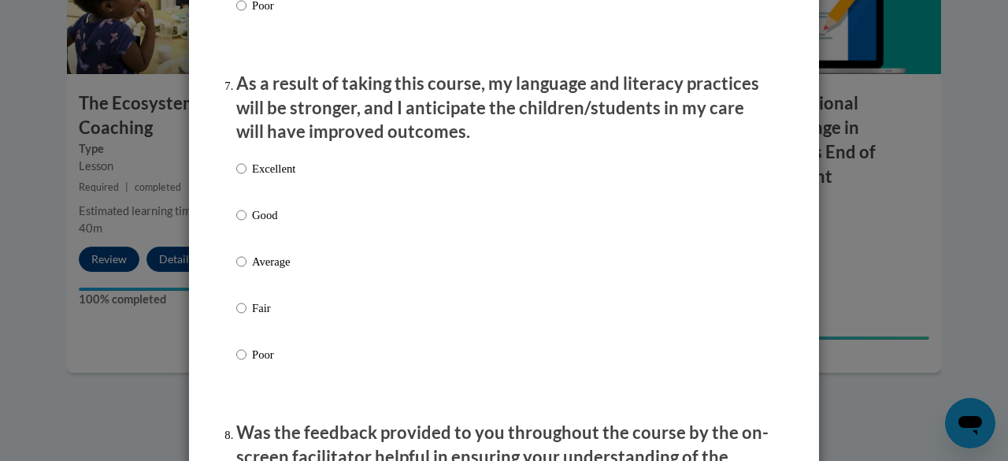
scroll to position [2136, 0]
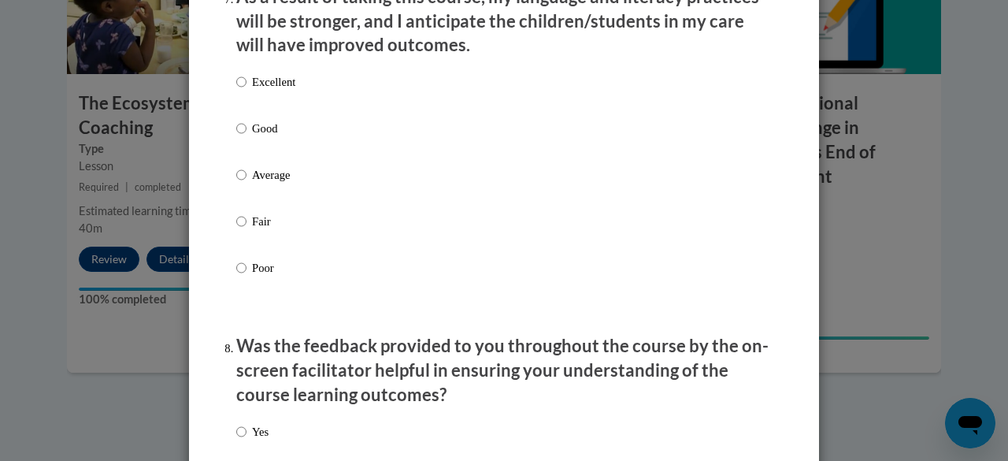
click at [254, 183] on p "Average" at bounding box center [273, 174] width 43 height 17
click at [246, 183] on input "Average" at bounding box center [241, 174] width 10 height 17
radio input "true"
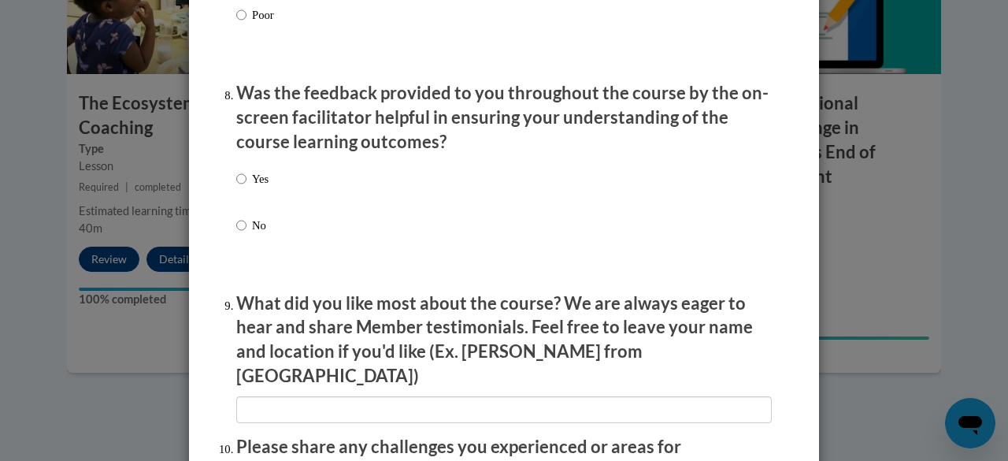
scroll to position [2385, 0]
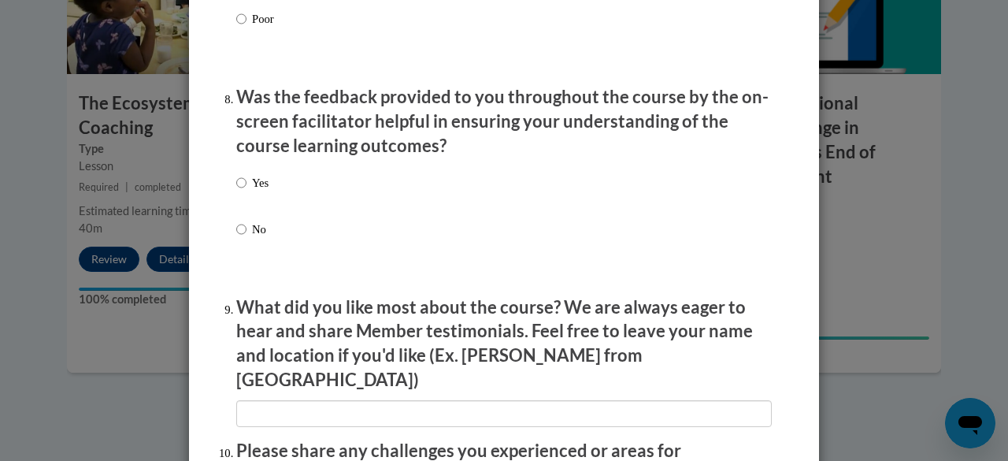
click at [382, 192] on div "Yes No" at bounding box center [504, 224] width 536 height 117
click at [254, 191] on p "Yes" at bounding box center [260, 182] width 17 height 17
click at [246, 191] on input "Yes" at bounding box center [241, 182] width 10 height 17
radio input "true"
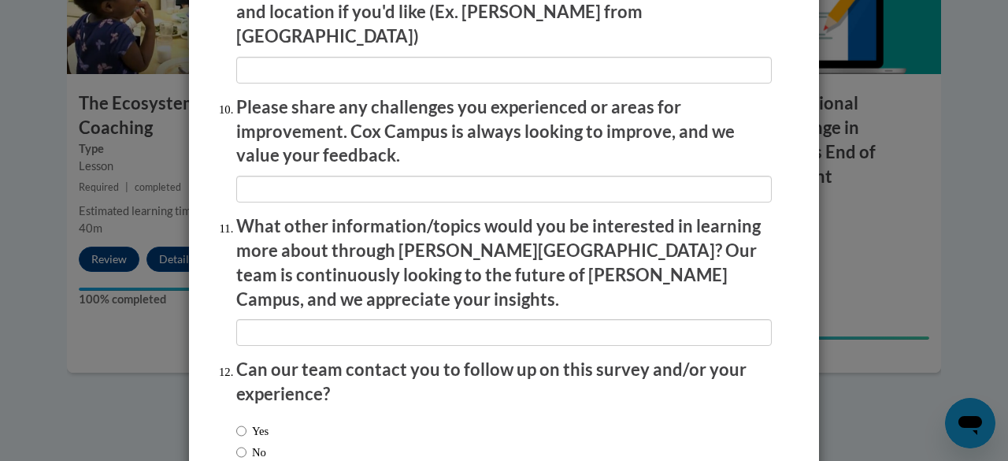
scroll to position [2814, 0]
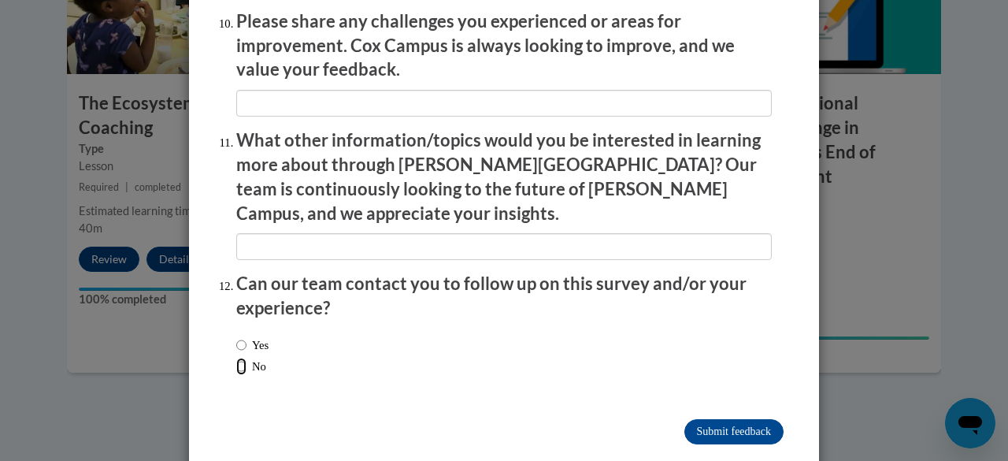
click at [239, 358] on input "No" at bounding box center [241, 366] width 10 height 17
radio input "true"
click at [739, 419] on input "Submit feedback" at bounding box center [733, 431] width 99 height 25
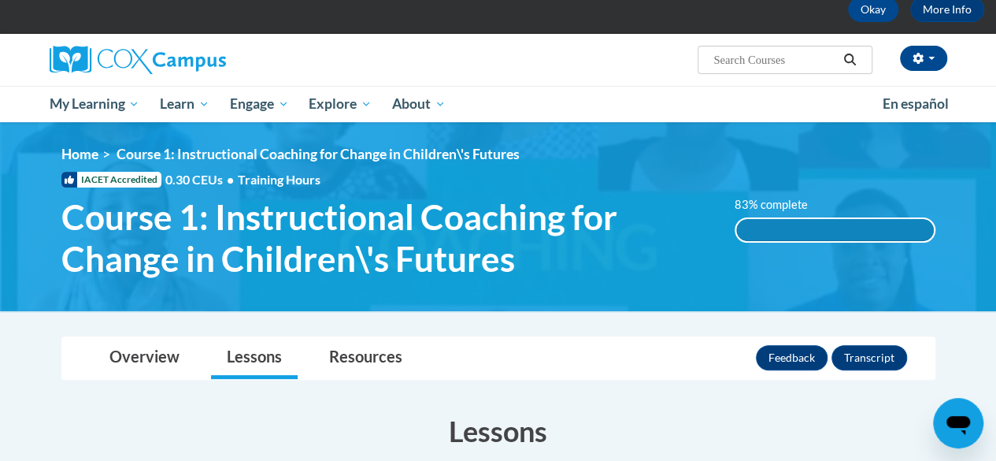
scroll to position [72, 0]
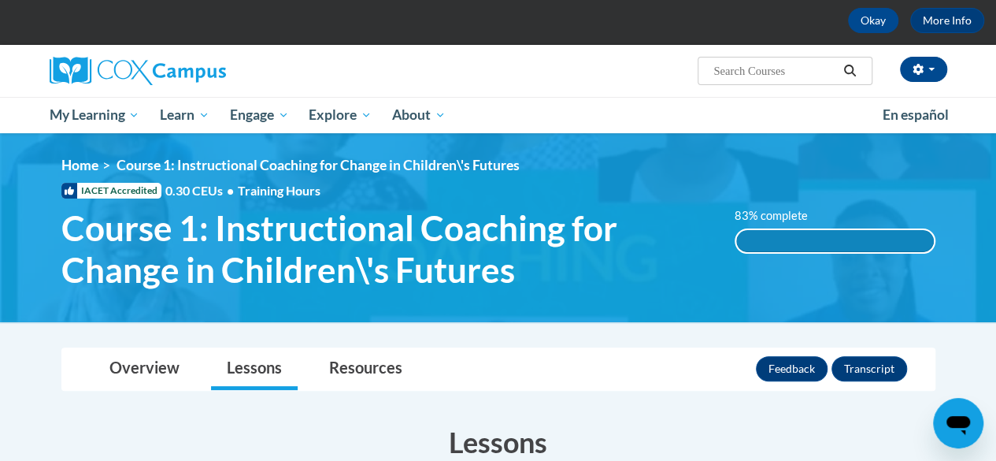
click at [87, 156] on img at bounding box center [498, 227] width 996 height 189
click at [89, 170] on link "Home" at bounding box center [79, 165] width 37 height 17
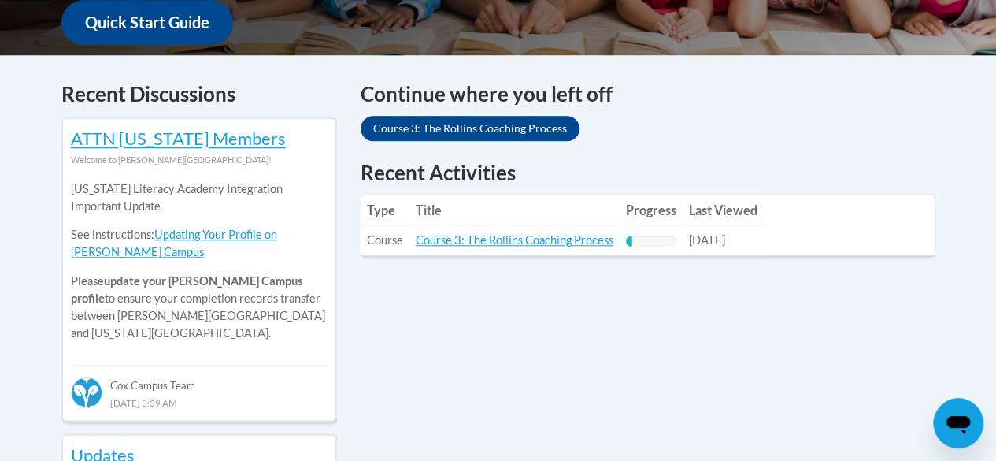
scroll to position [605, 0]
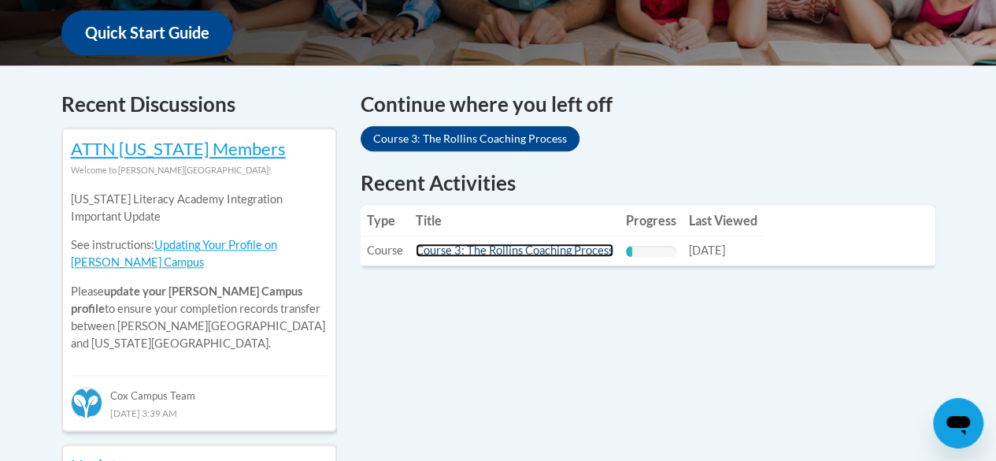
click at [537, 252] on link "Course 3: The Rollins Coaching Process" at bounding box center [515, 249] width 198 height 13
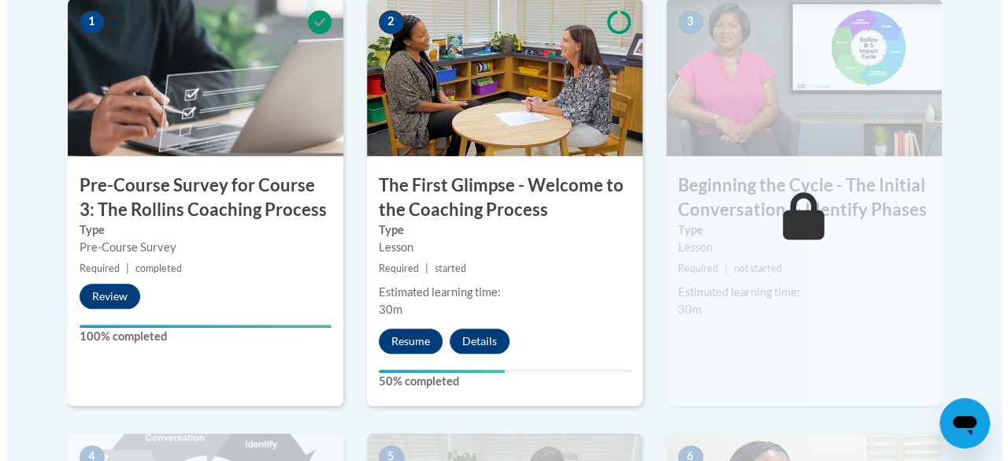
scroll to position [550, 0]
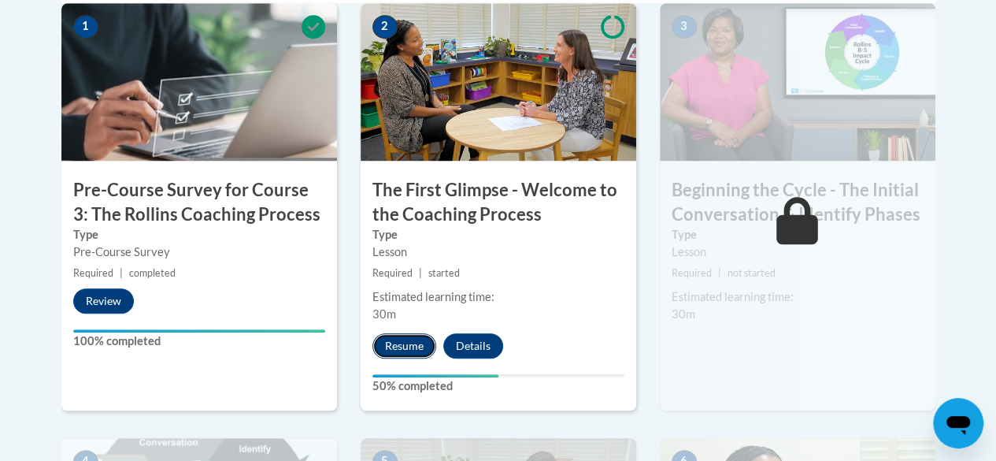
click at [383, 336] on button "Resume" at bounding box center [405, 345] width 64 height 25
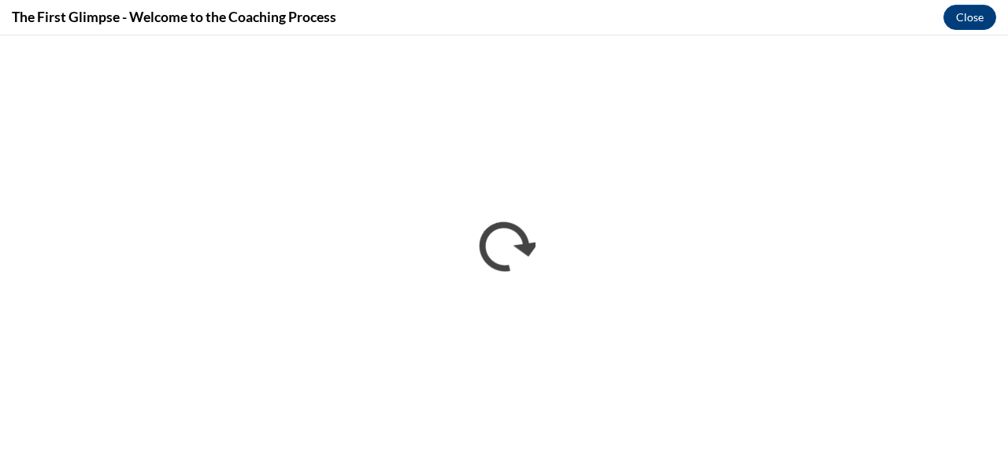
scroll to position [0, 0]
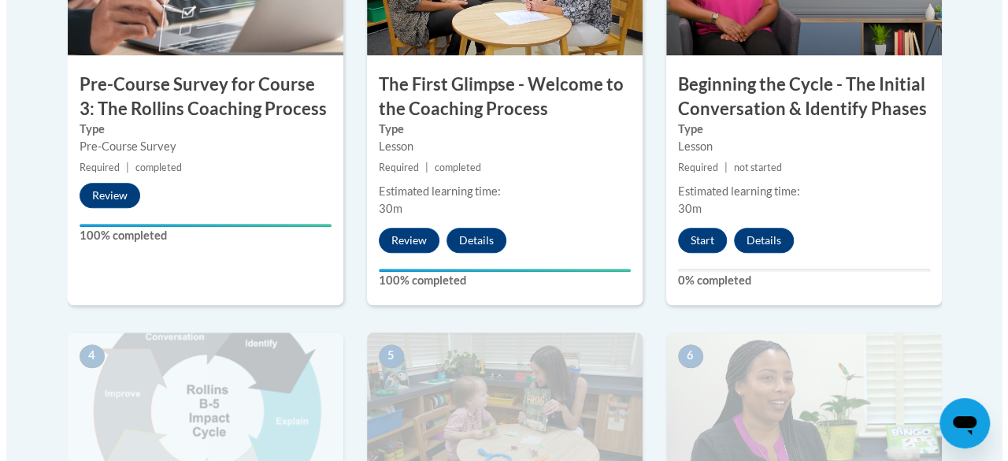
scroll to position [658, 0]
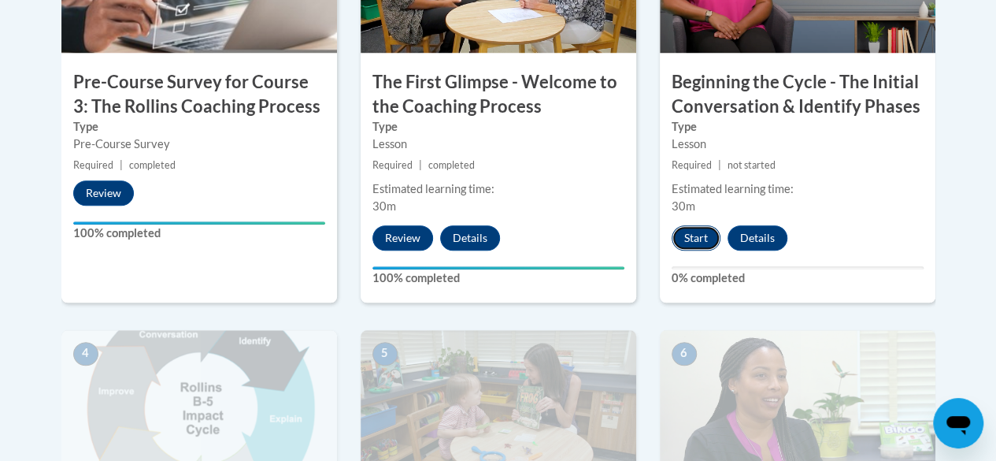
click at [702, 232] on button "Start" at bounding box center [696, 237] width 49 height 25
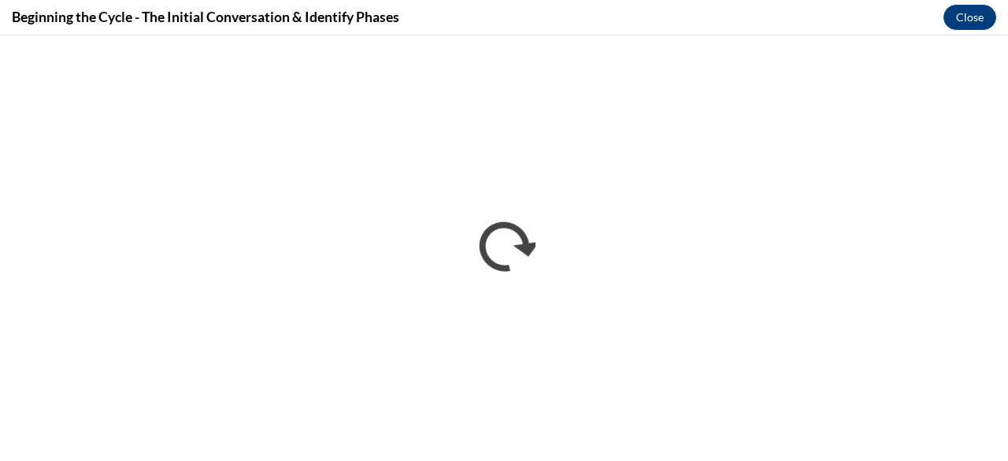
scroll to position [0, 0]
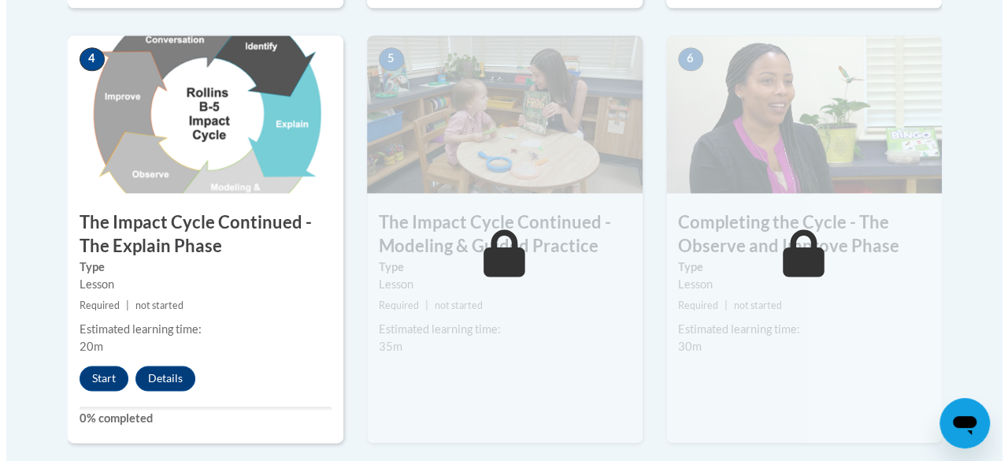
scroll to position [947, 0]
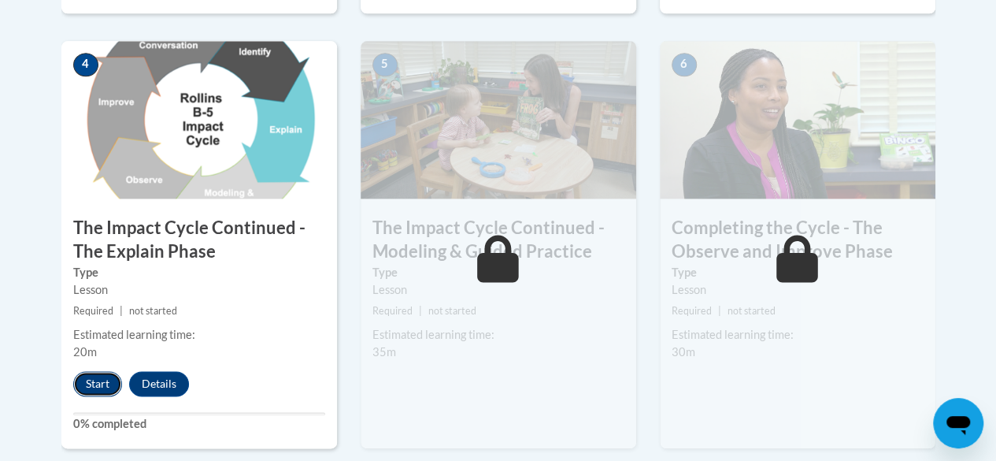
click at [88, 380] on button "Start" at bounding box center [97, 383] width 49 height 25
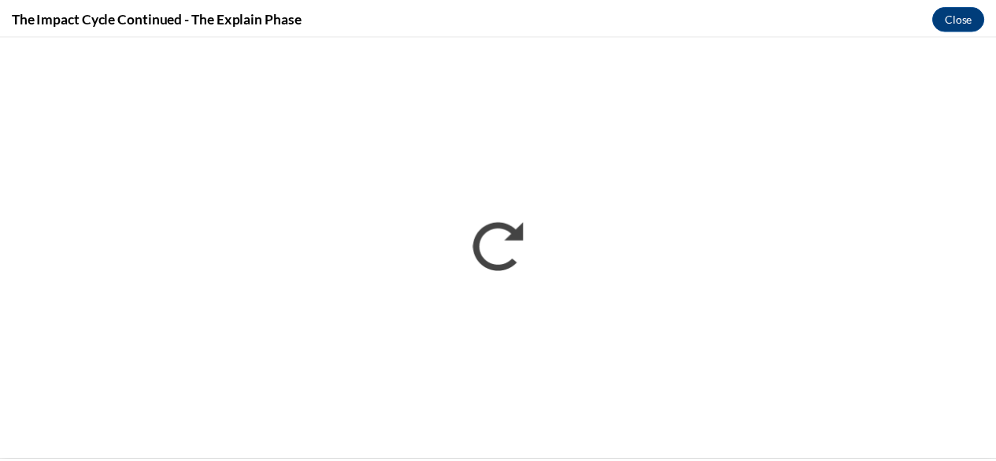
scroll to position [0, 0]
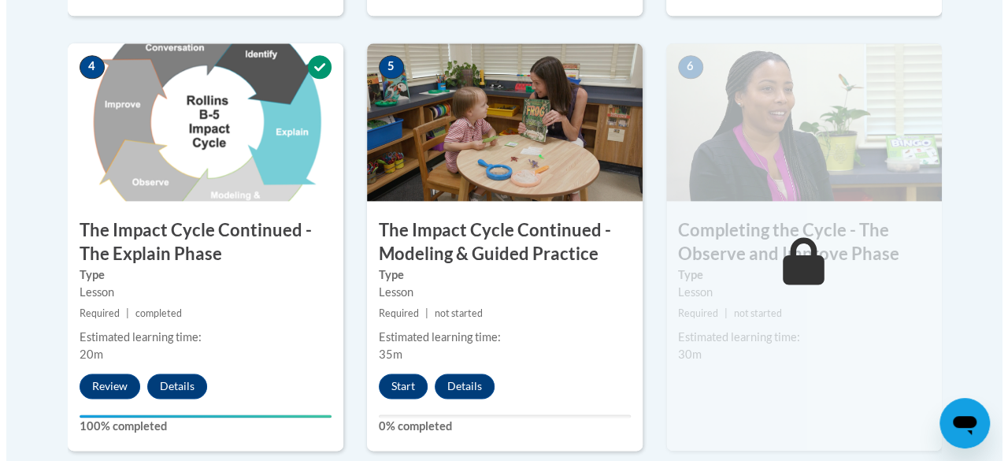
scroll to position [952, 0]
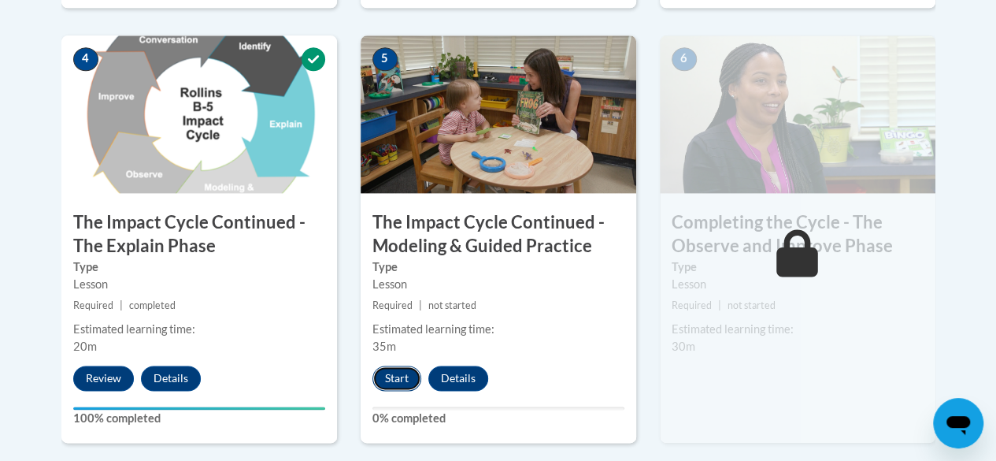
click at [384, 384] on button "Start" at bounding box center [397, 377] width 49 height 25
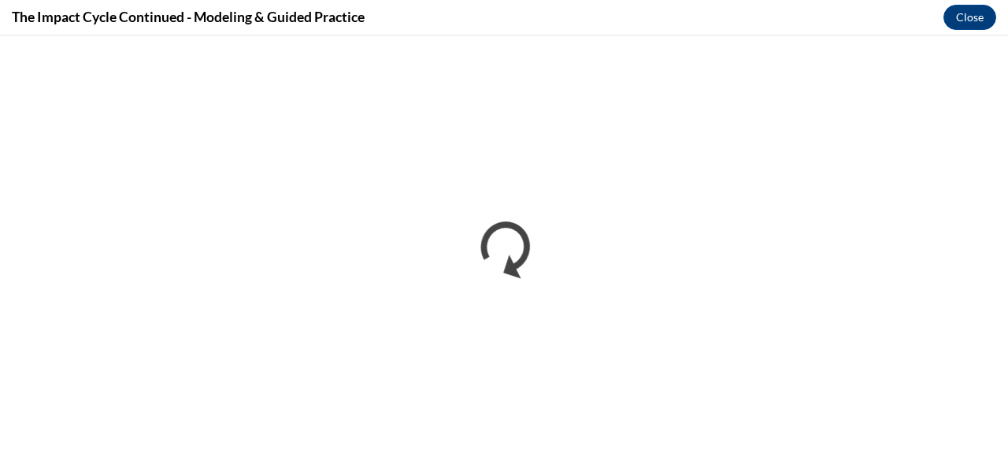
scroll to position [0, 0]
